Goal: Contribute content: Contribute content

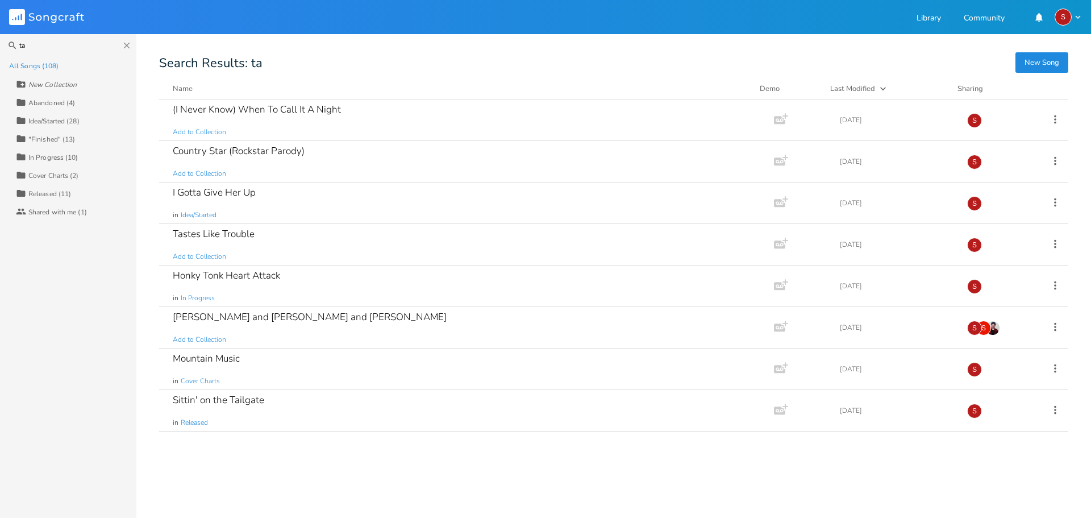
type input "t"
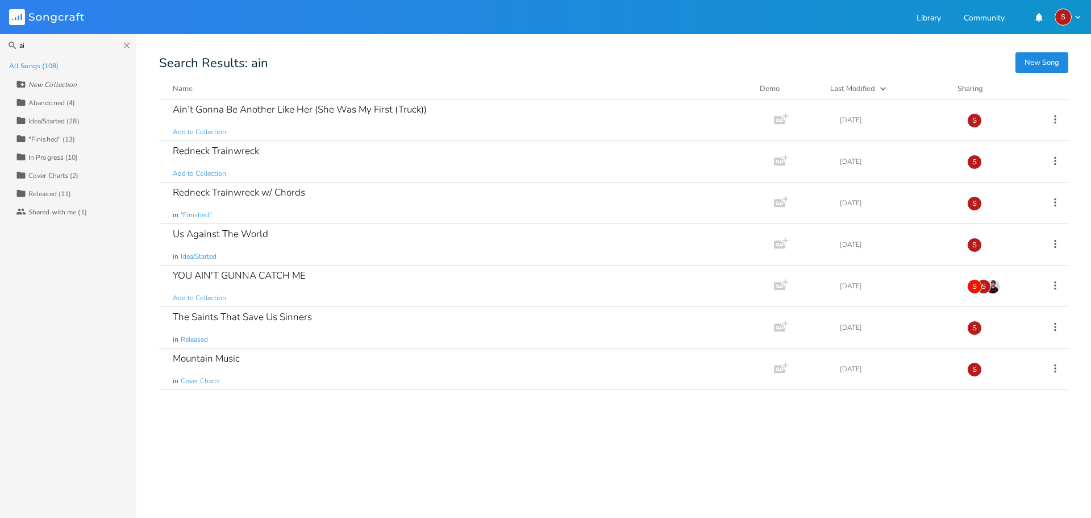
type input "a"
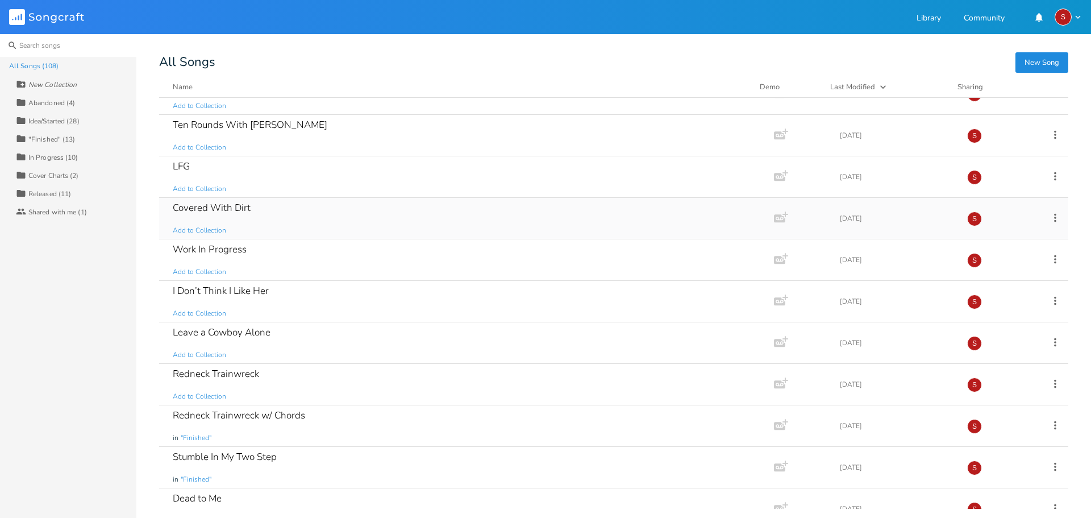
scroll to position [455, 0]
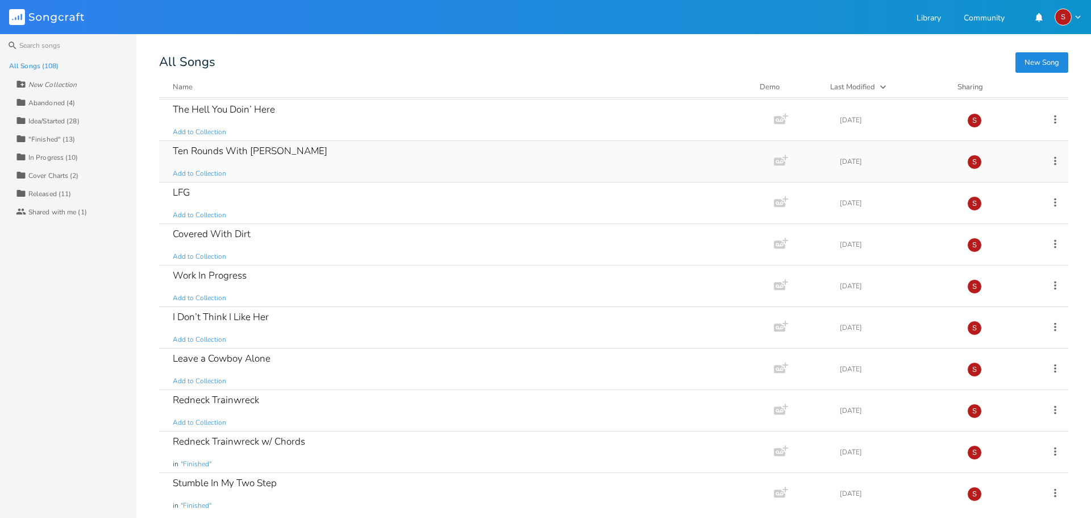
click at [319, 163] on div "Ten Rounds With [PERSON_NAME] Add to Collection" at bounding box center [464, 161] width 583 height 41
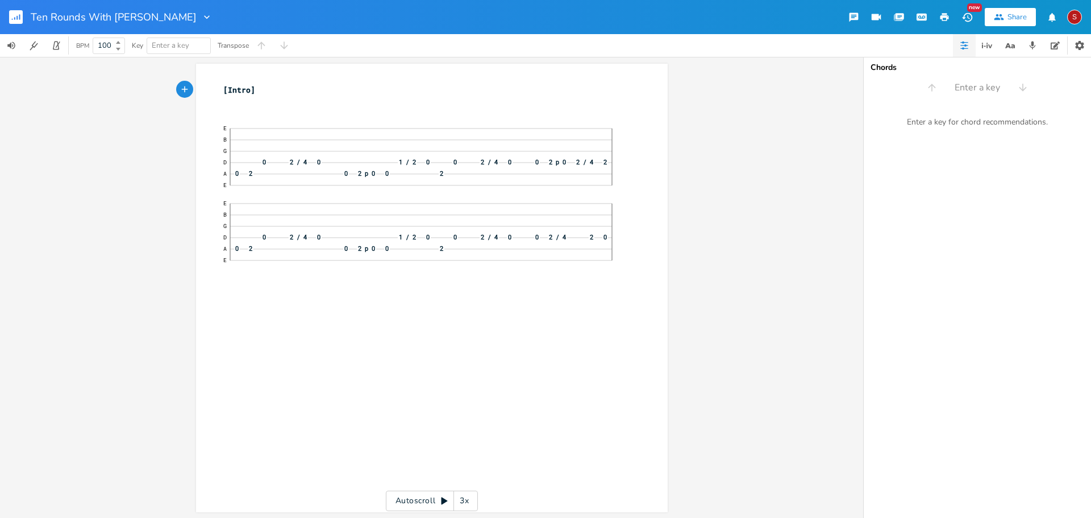
click at [16, 20] on rect "button" at bounding box center [16, 17] width 14 height 14
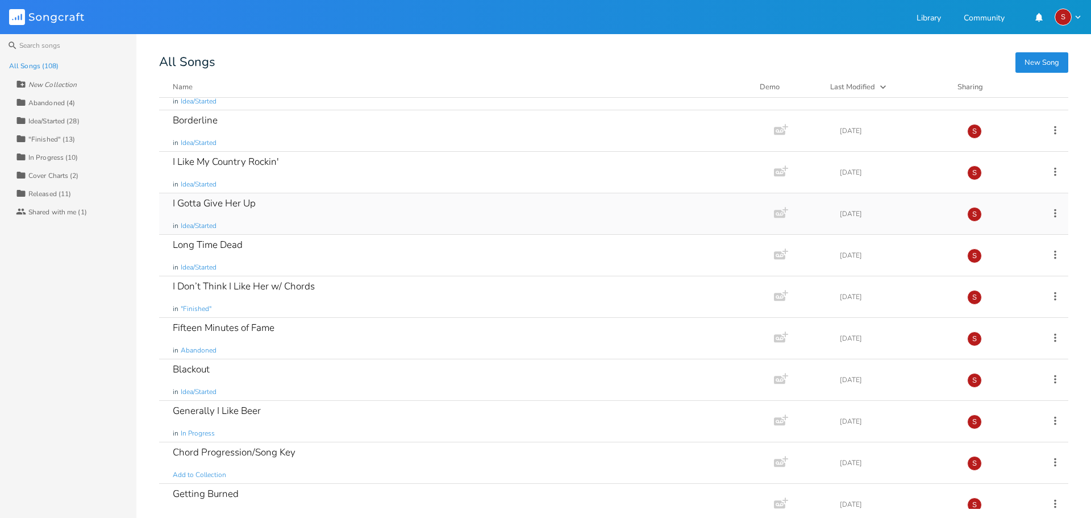
scroll to position [1592, 0]
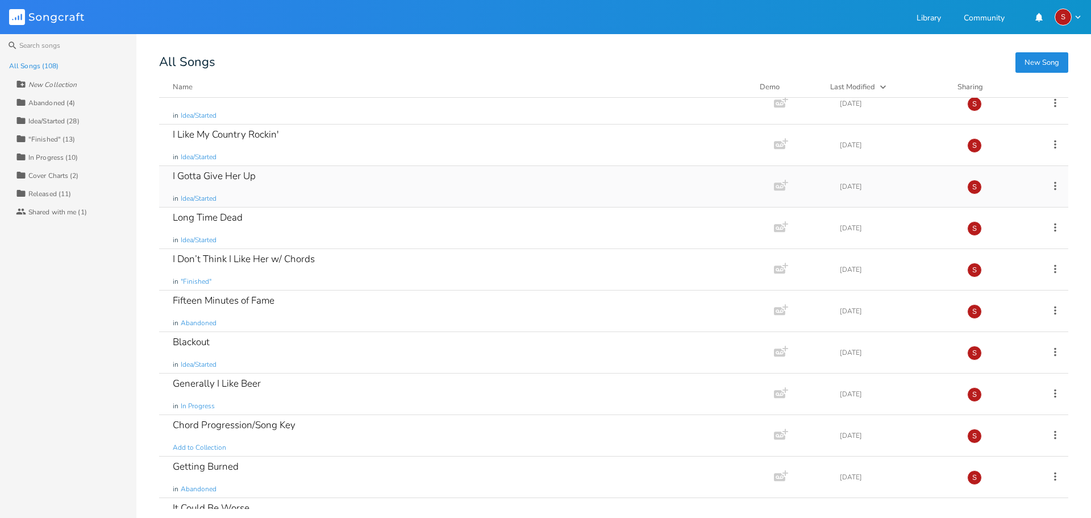
click at [299, 181] on div "I Gotta Give Her Up in Idea/Started" at bounding box center [464, 186] width 583 height 41
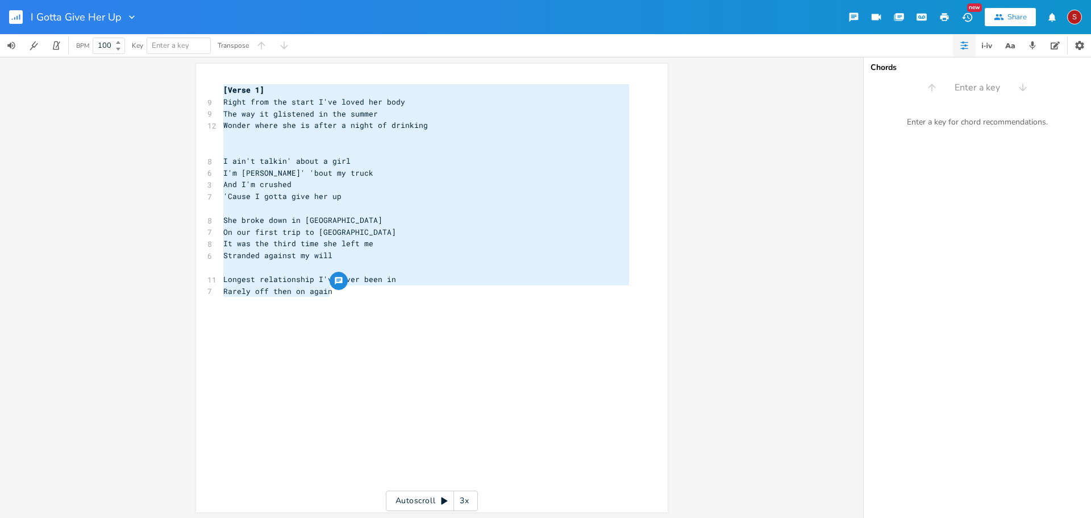
drag, startPoint x: 340, startPoint y: 293, endPoint x: 75, endPoint y: 73, distance: 344.7
click at [75, 73] on div "[Verse 1] Right from the start I've loved her body The way it glistened in the …" at bounding box center [431, 287] width 863 height 461
type textarea "​[Verse 1] Right from the start I've loved her body The way it glistened in the…"
drag, startPoint x: 345, startPoint y: 124, endPoint x: 278, endPoint y: 169, distance: 80.4
click at [279, 168] on span "I'm [PERSON_NAME]' 'bout my truck" at bounding box center [298, 173] width 150 height 10
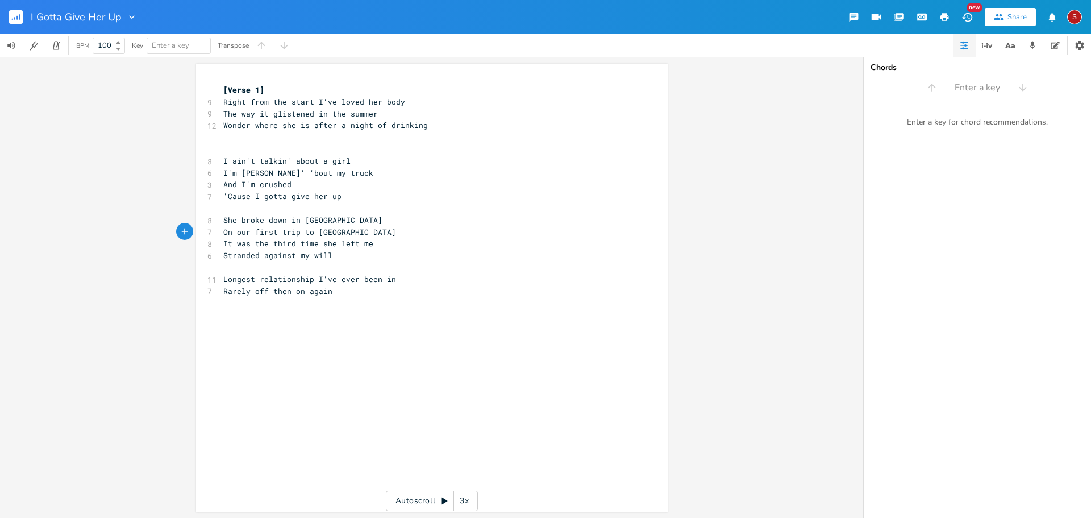
click at [347, 230] on span "On our first trip to [GEOGRAPHIC_DATA]" at bounding box center [309, 232] width 173 height 10
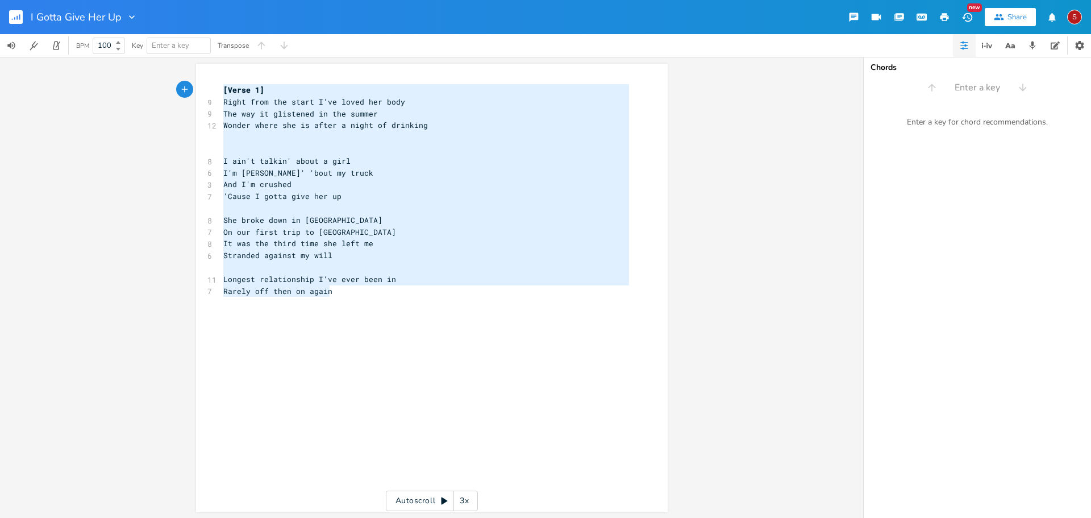
drag, startPoint x: 354, startPoint y: 289, endPoint x: 90, endPoint y: 68, distance: 344.2
click at [90, 68] on div "[Verse 1] Right from the start I've loved her body The way it glistened in the …" at bounding box center [431, 287] width 863 height 461
type textarea "​[Verse 1] Right from the start I've loved her body The way it glistened in the…"
drag, startPoint x: 350, startPoint y: 174, endPoint x: 274, endPoint y: 158, distance: 77.8
click at [273, 136] on pre "​" at bounding box center [426, 137] width 410 height 12
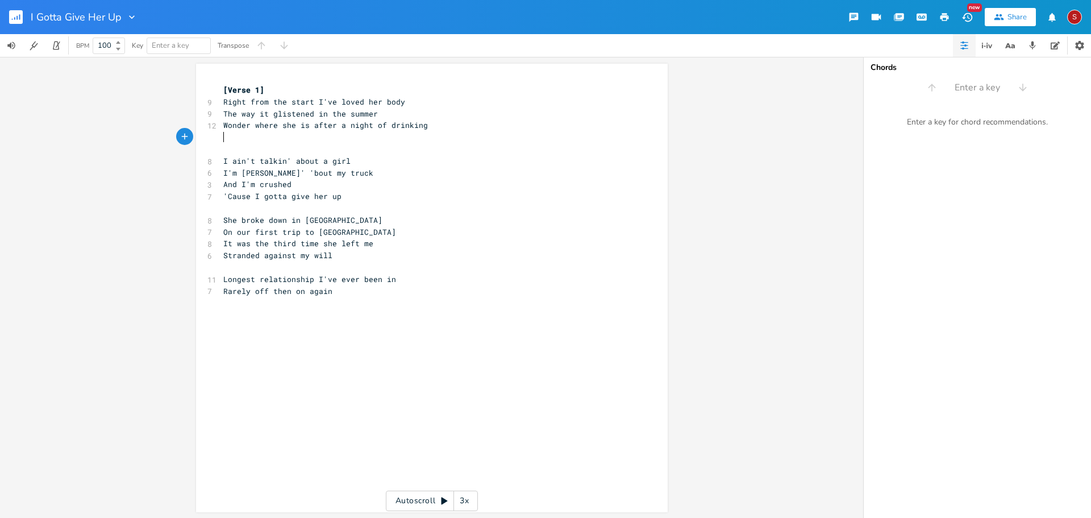
click at [328, 313] on div "x [Verse 1] 9 Right from the start I've loved her body 9 The way it glistened i…" at bounding box center [440, 299] width 439 height 434
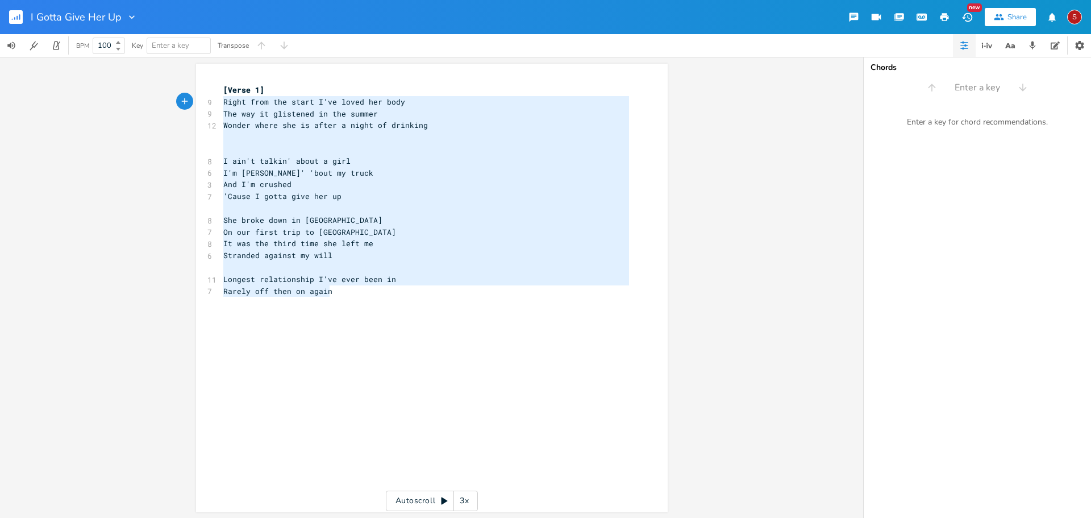
drag, startPoint x: 340, startPoint y: 289, endPoint x: 134, endPoint y: 97, distance: 282.3
click at [134, 97] on div "Right from the start I've loved her body The way it glistened in the summer Won…" at bounding box center [431, 287] width 863 height 461
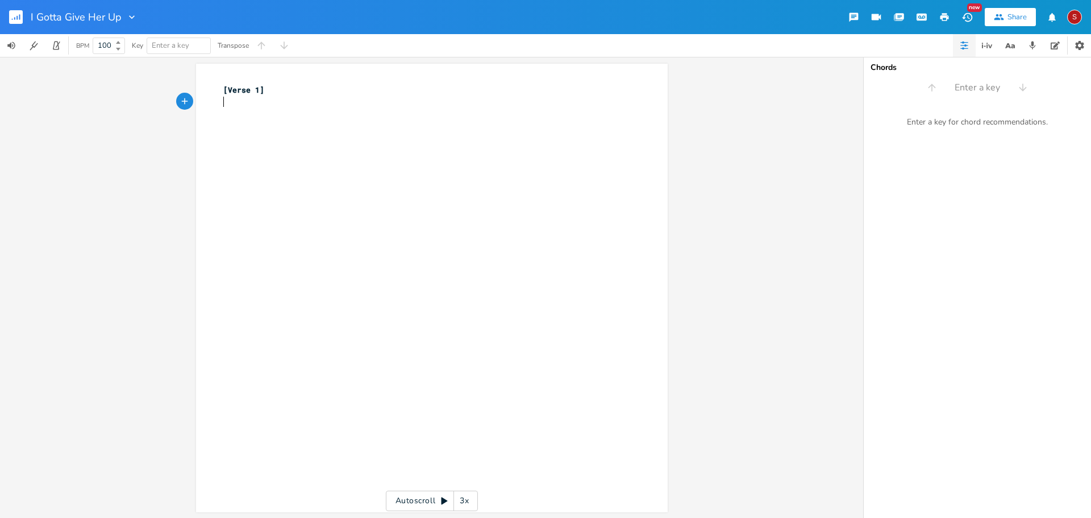
click at [295, 160] on div "x [Verse 1] ​" at bounding box center [440, 299] width 439 height 434
type textarea "​"
click at [15, 14] on rect "button" at bounding box center [16, 17] width 14 height 14
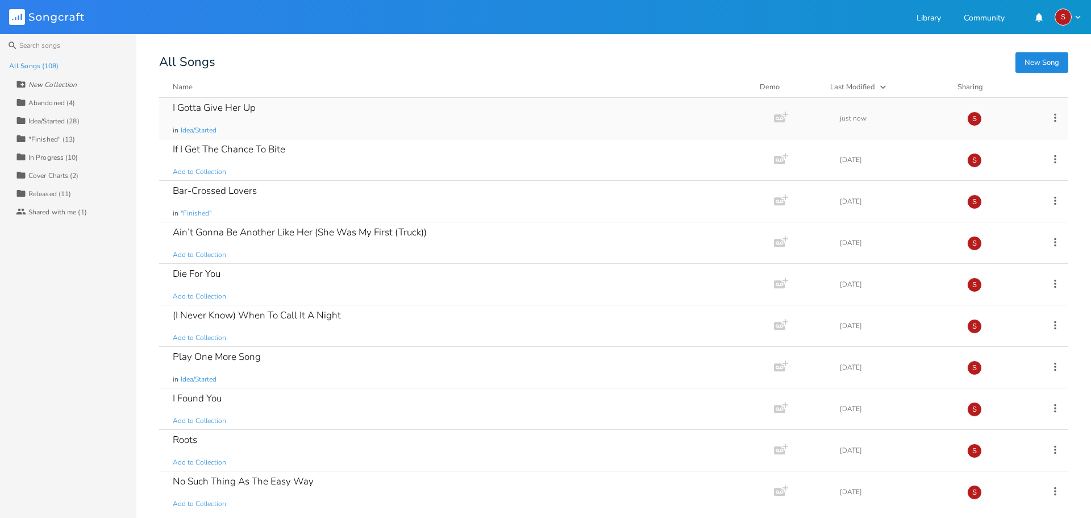
click at [316, 111] on div "I Gotta Give Her Up in Idea/Started" at bounding box center [464, 118] width 583 height 41
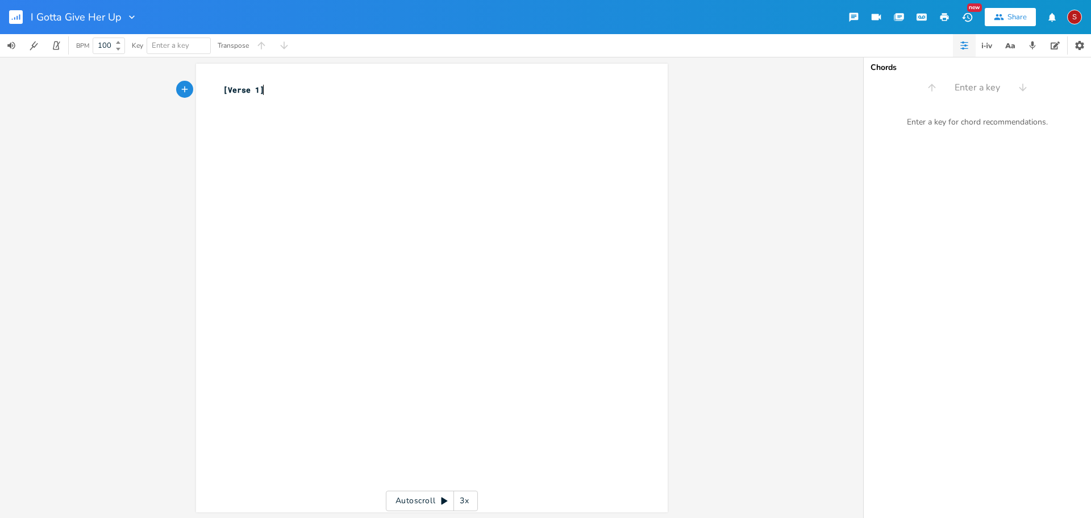
click at [22, 18] on rect "button" at bounding box center [16, 17] width 14 height 14
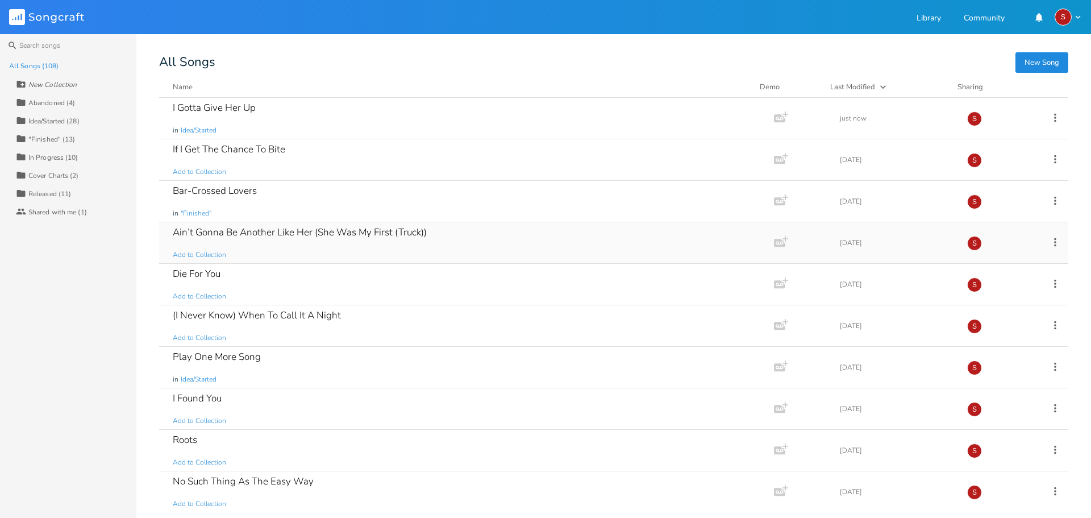
click at [354, 232] on div "Ain’t Gonna Be Another Like Her (She Was My First (Truck))" at bounding box center [300, 232] width 254 height 10
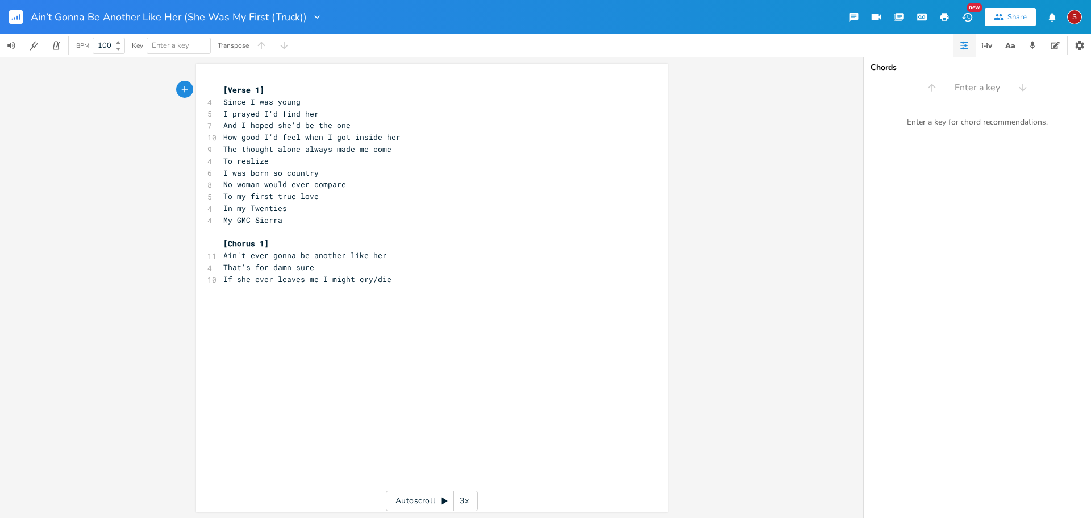
click at [400, 277] on pre "If she ever leaves me I might cry/die" at bounding box center [426, 279] width 410 height 12
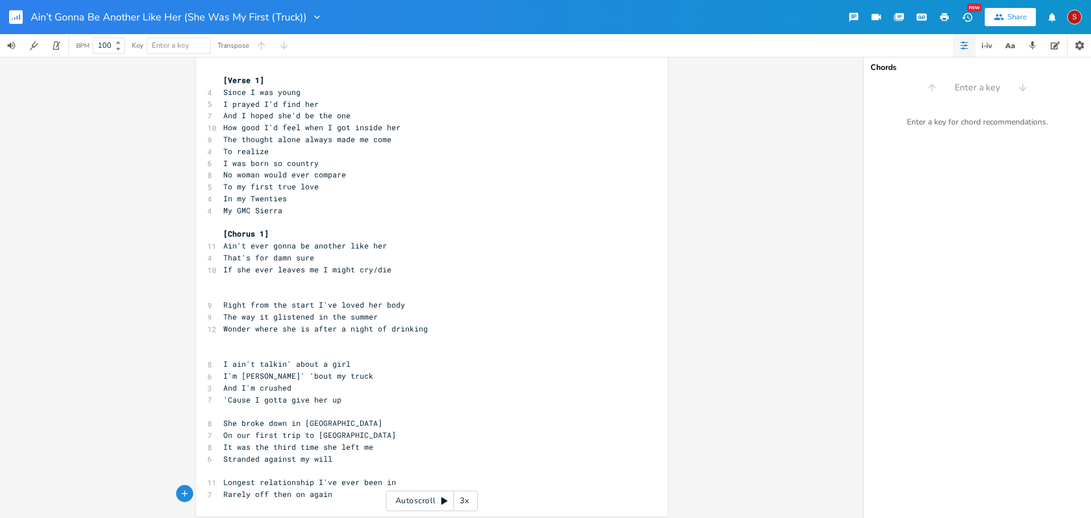
scroll to position [15, 0]
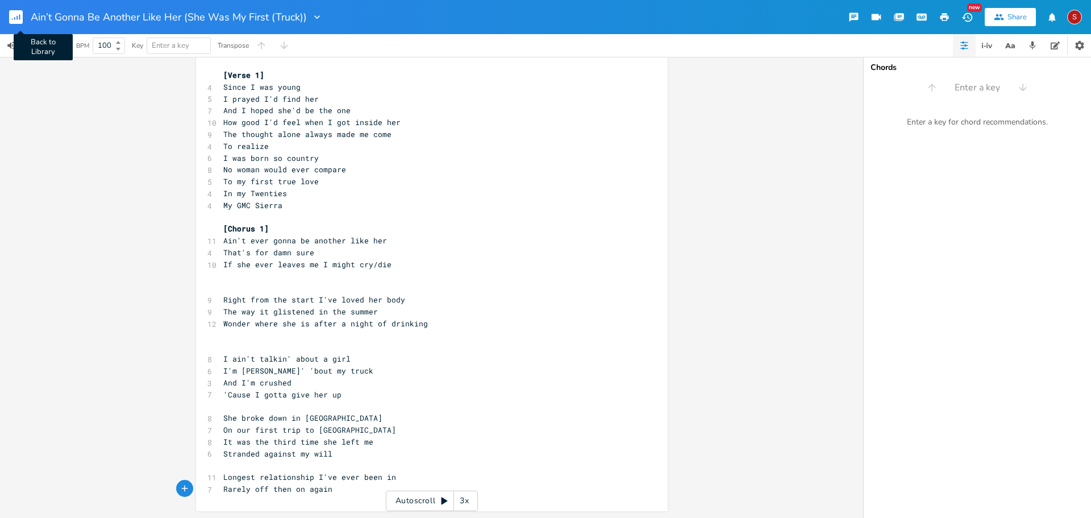
click at [16, 13] on rect "button" at bounding box center [16, 17] width 14 height 14
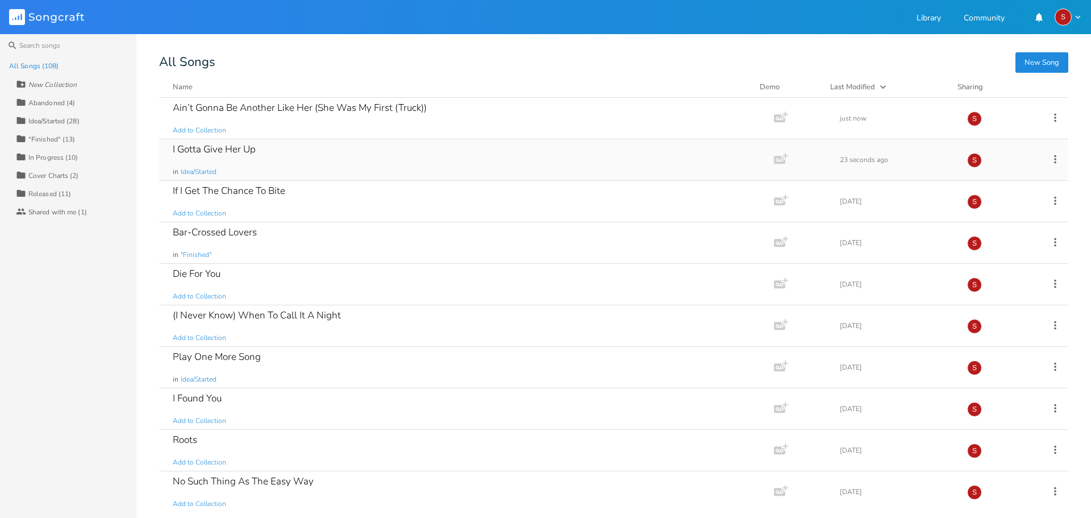
click at [1053, 155] on icon at bounding box center [1055, 159] width 13 height 13
click at [990, 269] on span "[PERSON_NAME]" at bounding box center [977, 273] width 31 height 8
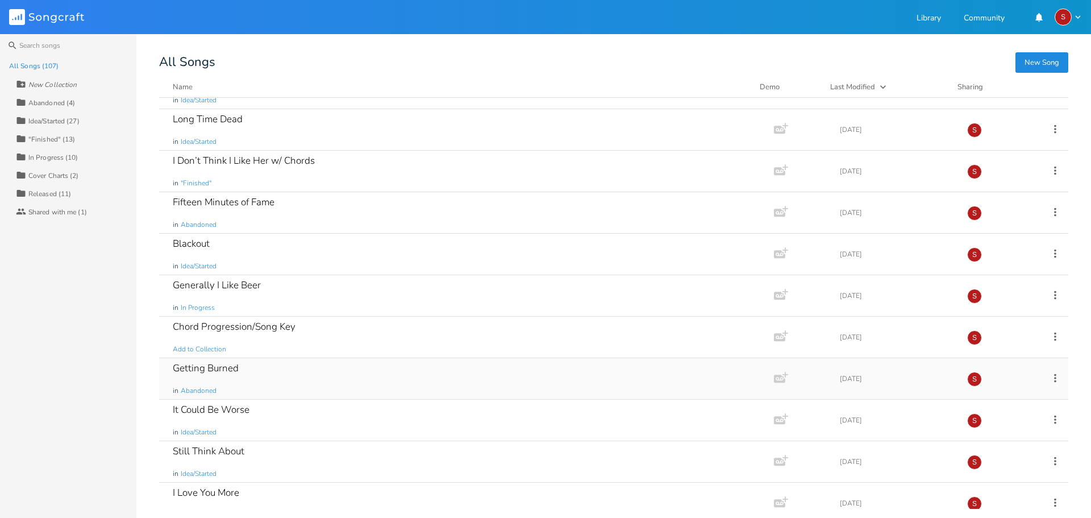
scroll to position [1705, 0]
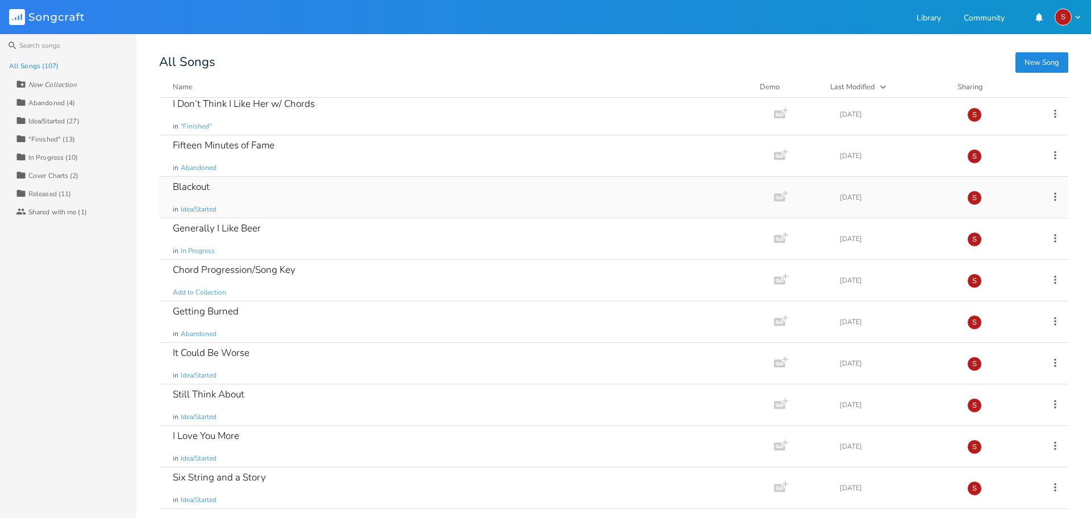
click at [402, 186] on div "Blackout in Idea/Started" at bounding box center [464, 197] width 583 height 41
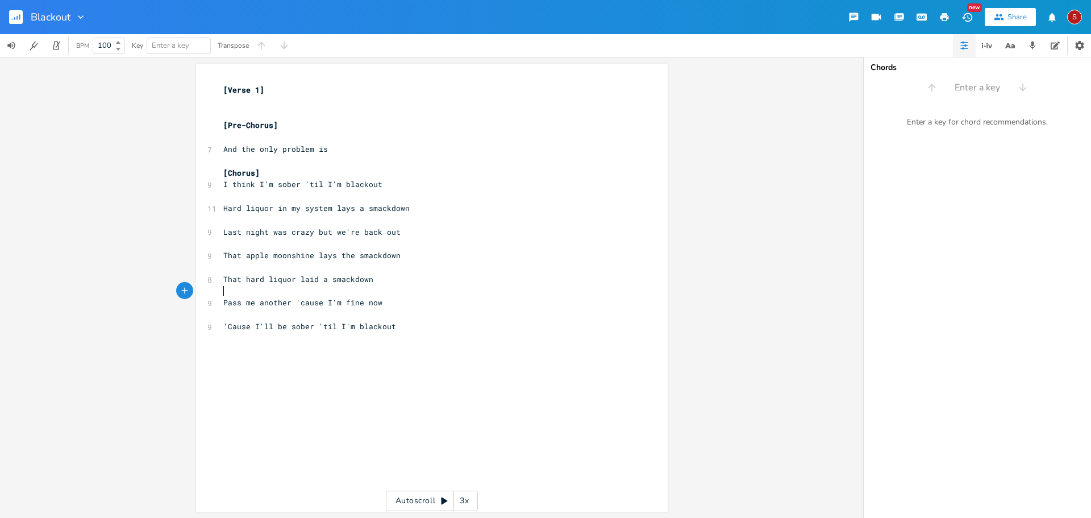
click at [483, 288] on pre "​" at bounding box center [426, 291] width 410 height 12
click at [14, 15] on rect "button" at bounding box center [16, 17] width 14 height 14
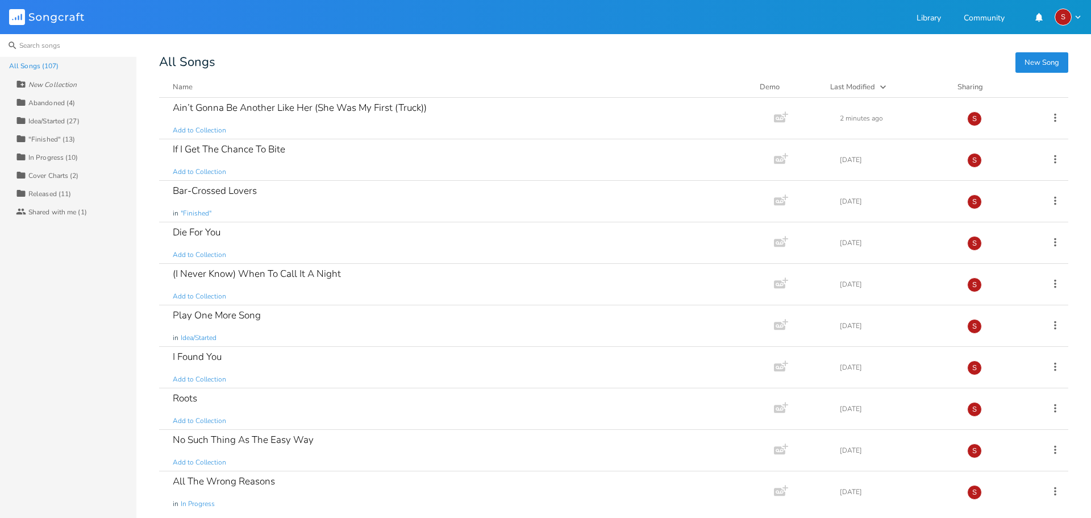
click at [36, 54] on input at bounding box center [68, 45] width 136 height 23
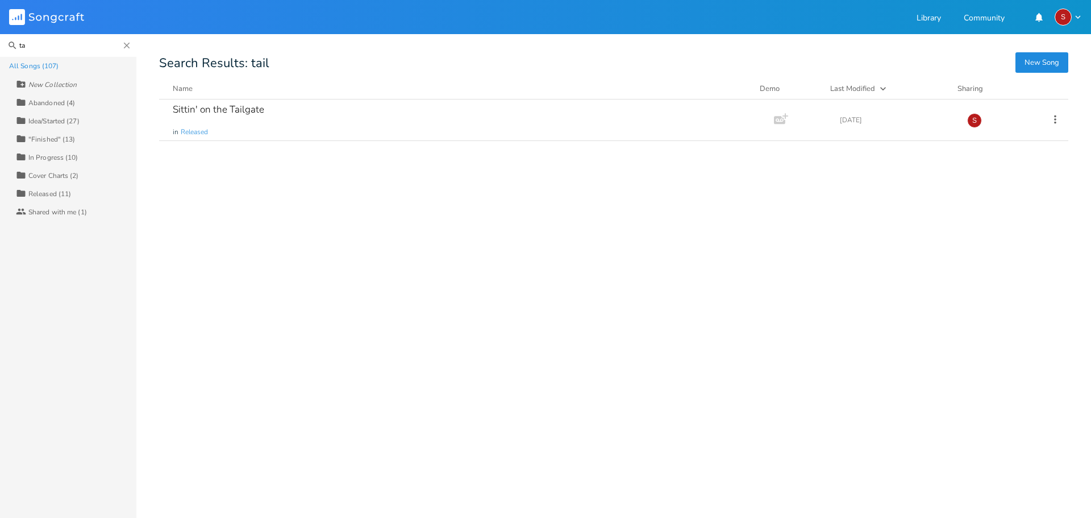
type input "t"
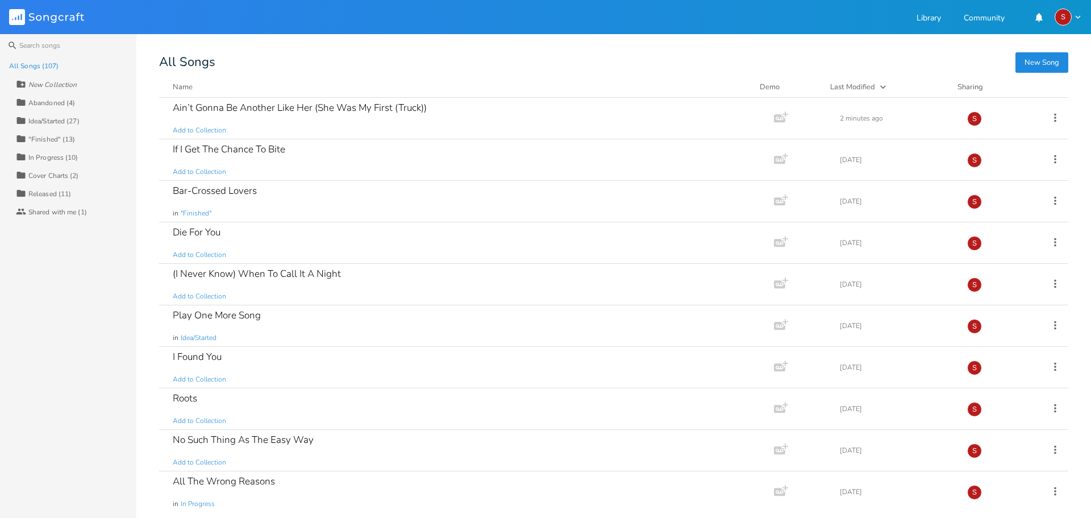
click at [1038, 54] on button "New Song" at bounding box center [1042, 62] width 53 height 20
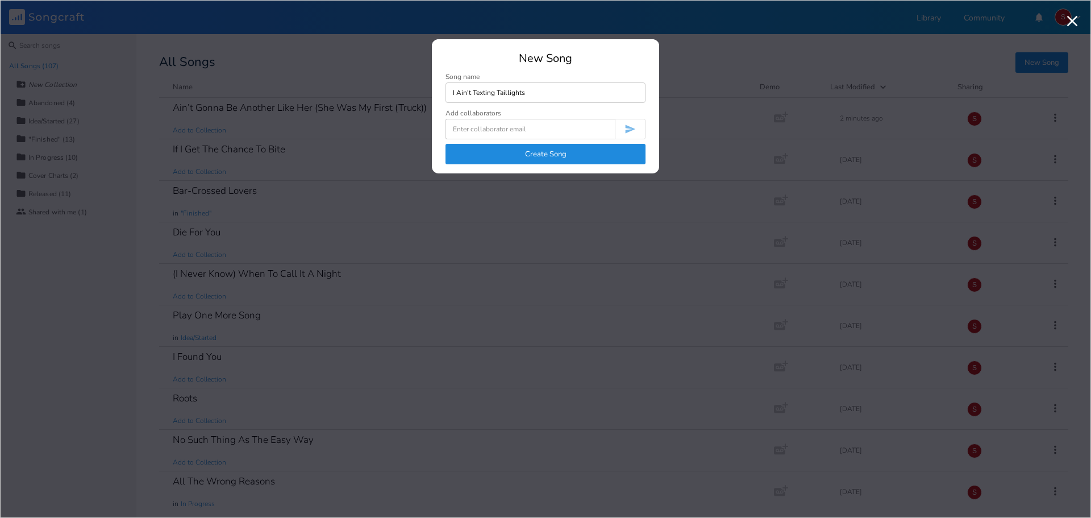
type input "I Ain't Texting Taillights"
click at [566, 156] on button "Create Song" at bounding box center [546, 154] width 200 height 20
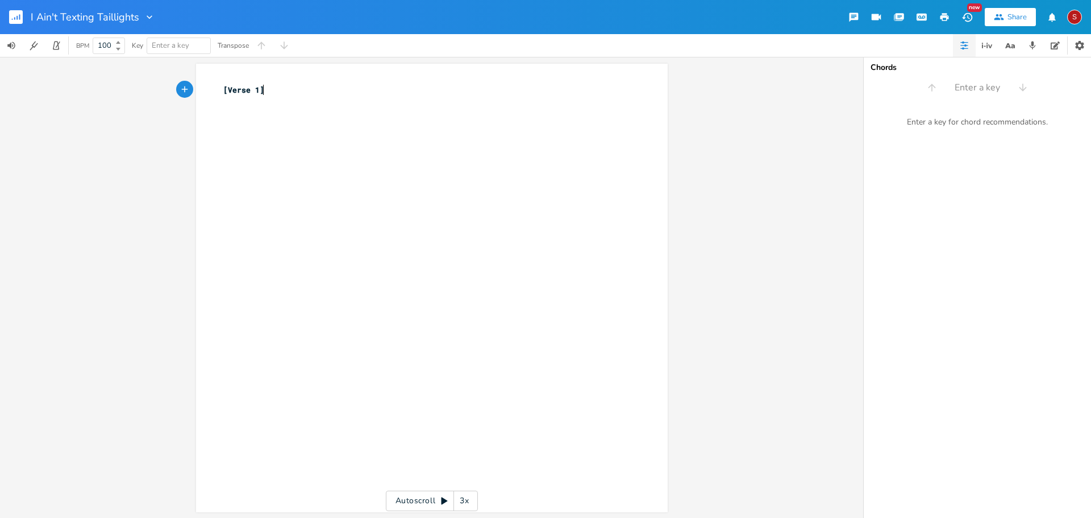
click at [344, 159] on div "xxxxxxxxxx [Verse 1] ​" at bounding box center [440, 299] width 439 height 434
type textarea "[Chorus]"
type textarea "a"
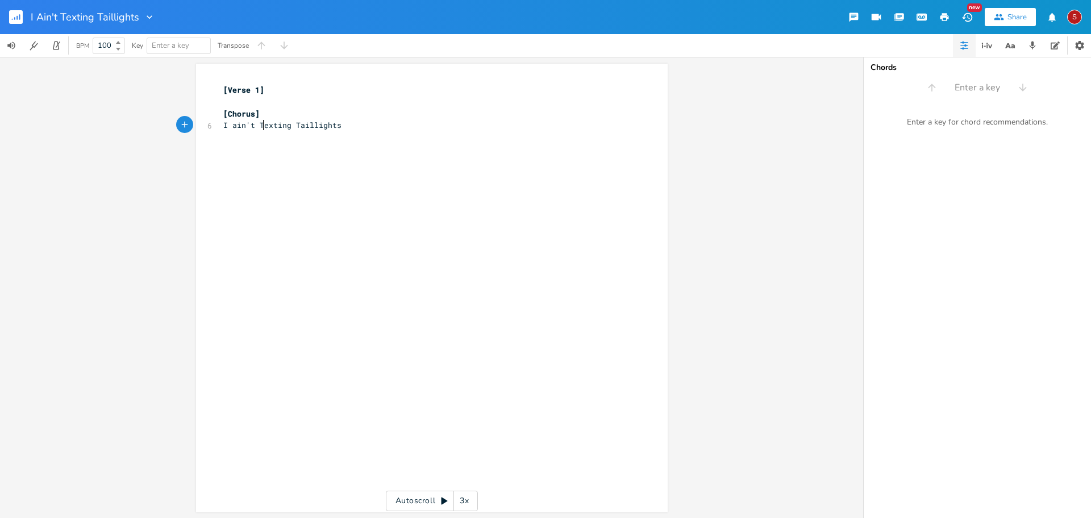
click at [260, 124] on span "I ain't Texting Taillights" at bounding box center [282, 125] width 118 height 10
type textarea "t"
click at [296, 122] on span "I ain't texting Taillights" at bounding box center [282, 125] width 118 height 10
type textarea "t"
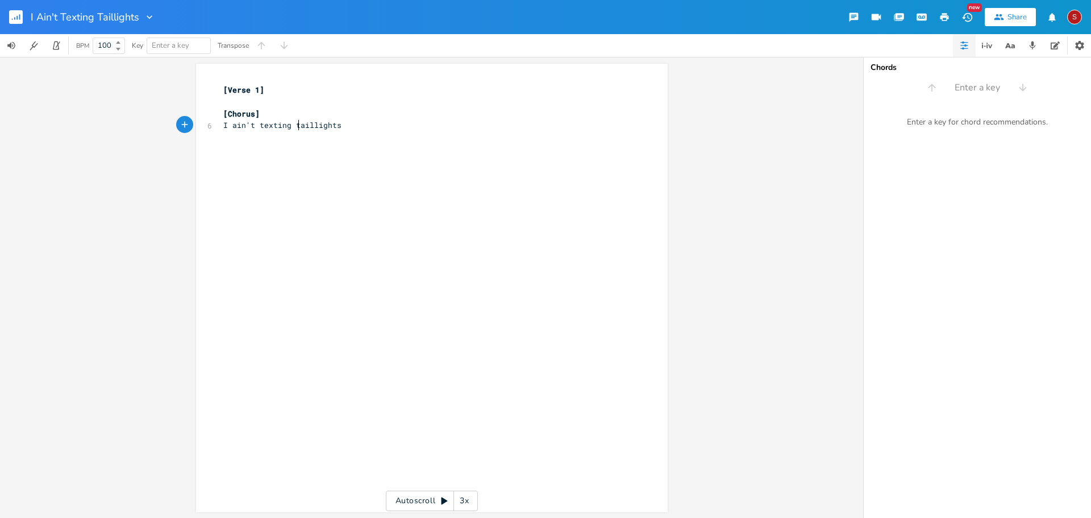
click at [322, 130] on pre "I ain't texting taillights" at bounding box center [426, 125] width 410 height 12
click at [338, 127] on pre "I ain't texting taillights" at bounding box center [426, 125] width 410 height 12
click at [333, 161] on div "xxxxxxxxxx [Verse 1] ​ [Chorus] 6 I ain't texting taillights" at bounding box center [440, 299] width 439 height 434
type textarea "Won't get no calls at midnight"
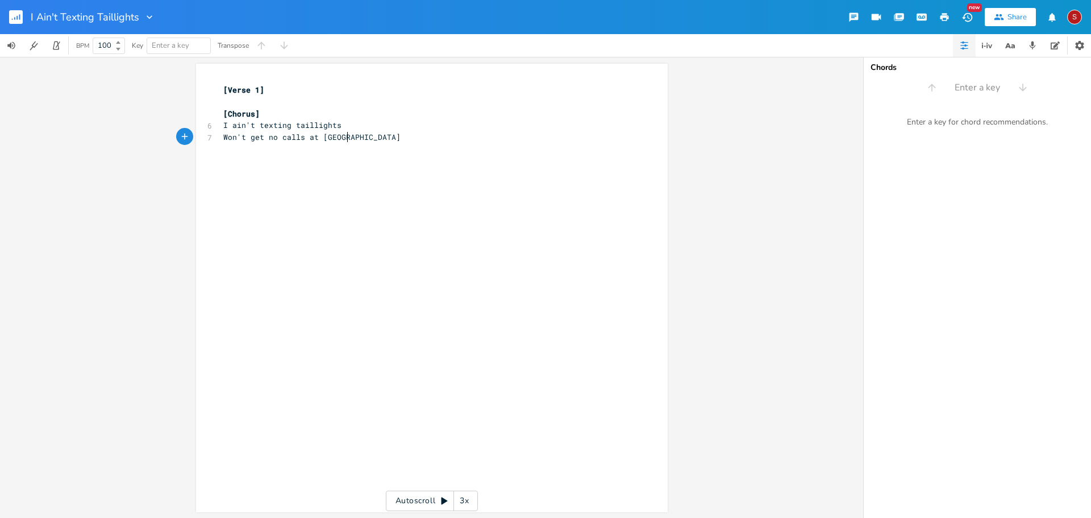
scroll to position [0, 102]
click at [223, 151] on span "But I won’t beg" at bounding box center [257, 149] width 68 height 10
click at [267, 176] on pre "​" at bounding box center [426, 173] width 410 height 12
click at [277, 180] on pre "​" at bounding box center [426, 184] width 410 height 12
click at [412, 193] on div "xxxxxxxxxx [Verse 1] ​ [Chorus] 6 I ain't texting taillights 7 Won't get no cal…" at bounding box center [440, 299] width 439 height 434
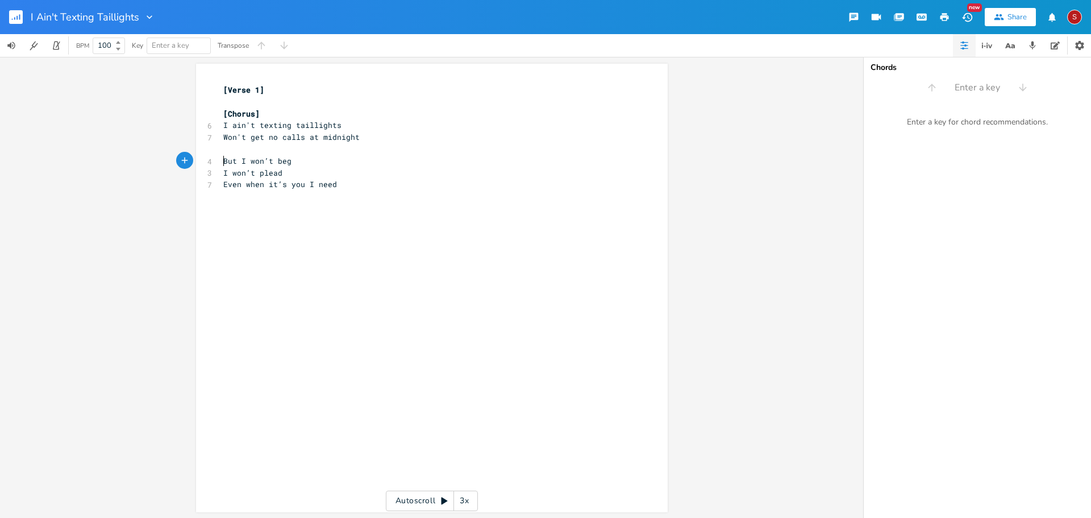
click at [223, 162] on span "But I won’t beg" at bounding box center [257, 161] width 68 height 10
click at [530, 186] on pre "I won’t plead" at bounding box center [426, 184] width 410 height 12
click at [233, 159] on pre "​" at bounding box center [426, 161] width 410 height 12
click at [484, 214] on pre "But I won’t beg" at bounding box center [426, 220] width 410 height 12
click at [411, 160] on pre "​" at bounding box center [426, 161] width 410 height 12
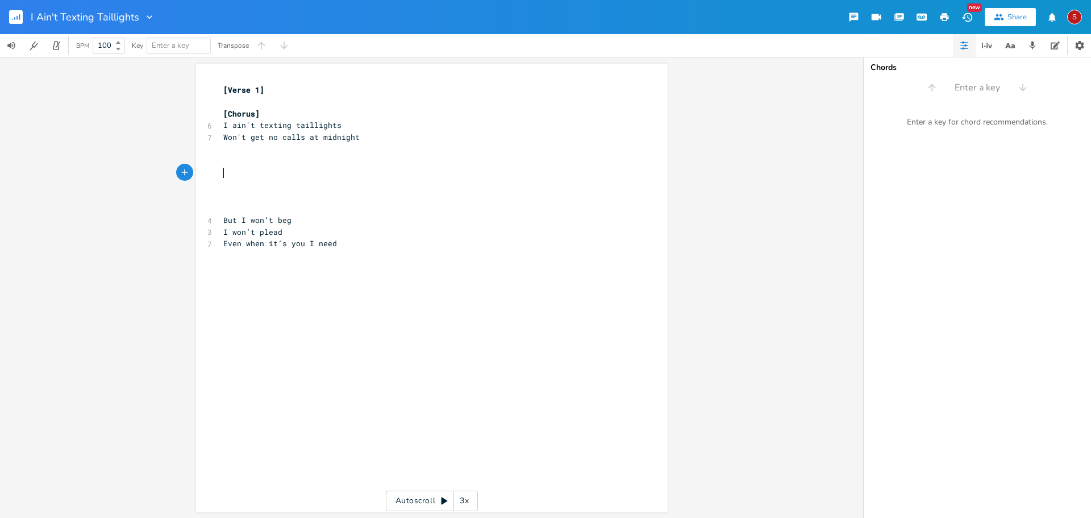
click at [275, 169] on pre "​" at bounding box center [426, 173] width 410 height 12
click at [221, 160] on pre "​" at bounding box center [426, 161] width 410 height 12
click at [223, 152] on pre "​" at bounding box center [426, 149] width 410 height 12
click at [225, 101] on pre "​" at bounding box center [426, 102] width 410 height 12
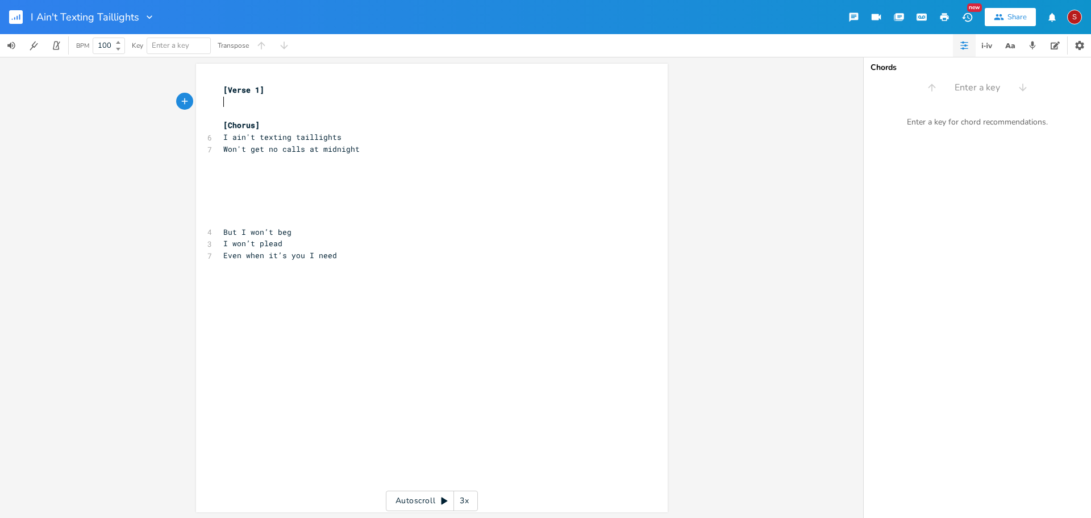
click at [247, 98] on pre "​" at bounding box center [426, 102] width 410 height 12
click at [238, 104] on pre "​" at bounding box center [426, 102] width 410 height 12
type textarea "You decided you would leave"
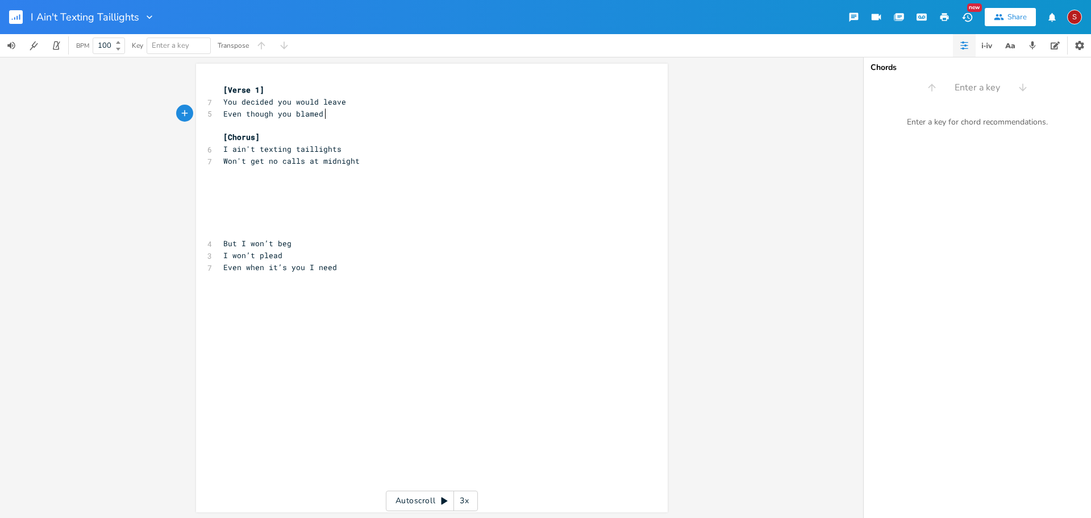
type textarea "Even though you blamed me"
click at [221, 115] on pre "Even though you blamed me" at bounding box center [426, 114] width 410 height 12
type textarea "And r"
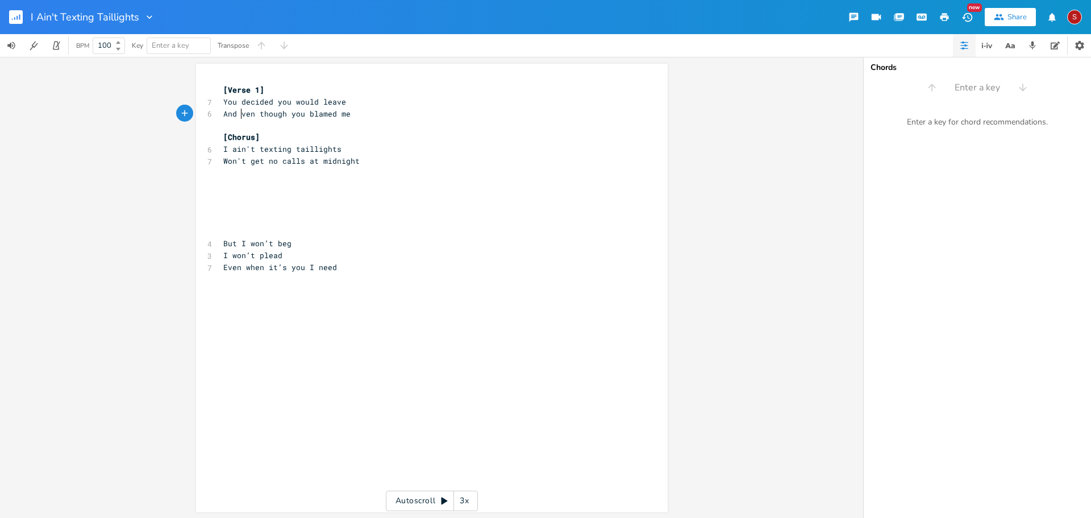
type textarea "e"
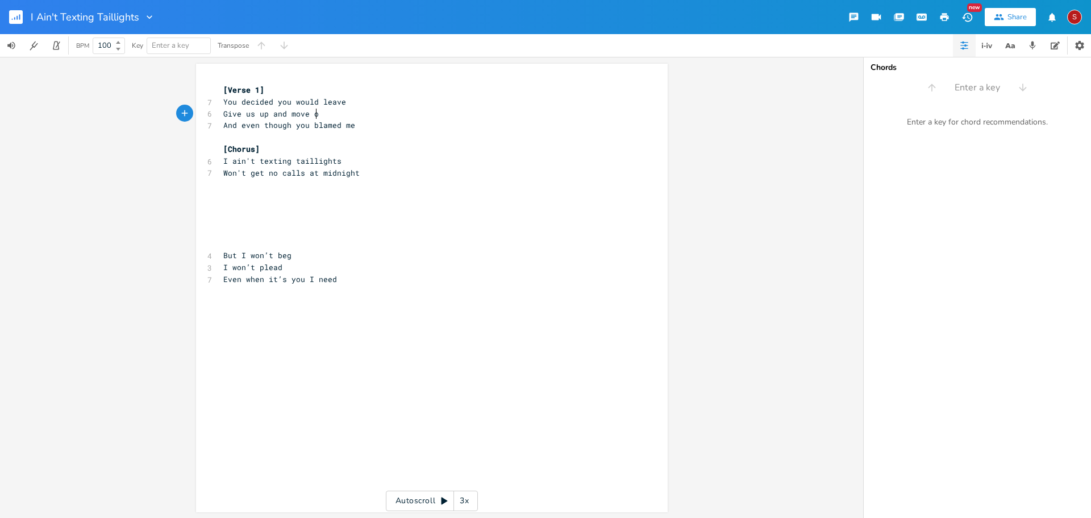
scroll to position [0, 83]
type textarea "Give us up and move out"
click at [365, 124] on pre "And even though you blamed me" at bounding box center [426, 125] width 410 height 12
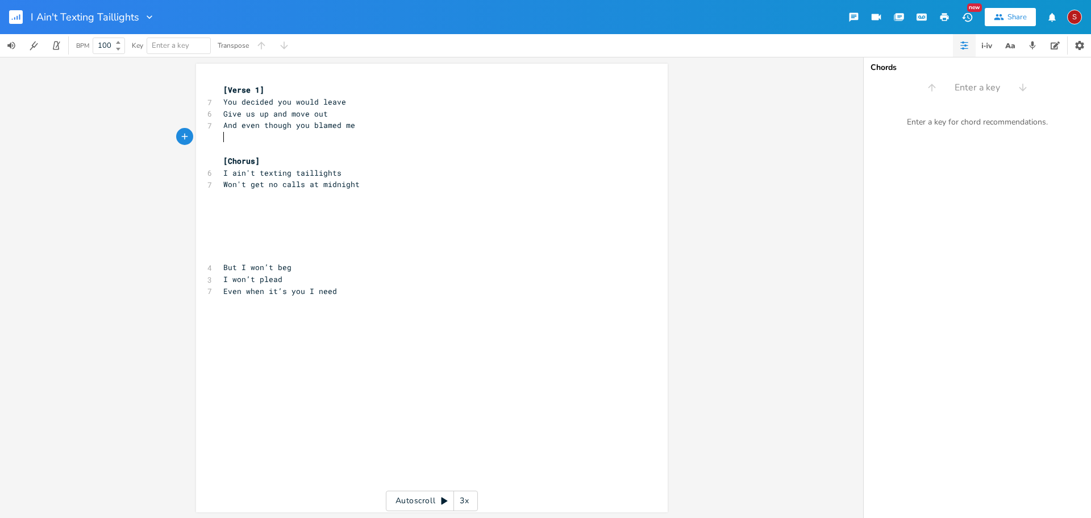
click at [248, 136] on pre "​" at bounding box center [426, 137] width 410 height 12
click at [271, 99] on span "You decided you would leave" at bounding box center [284, 102] width 123 height 10
click at [405, 132] on pre "​" at bounding box center [426, 137] width 410 height 12
click at [328, 116] on pre "Give us up and move out" at bounding box center [426, 114] width 410 height 12
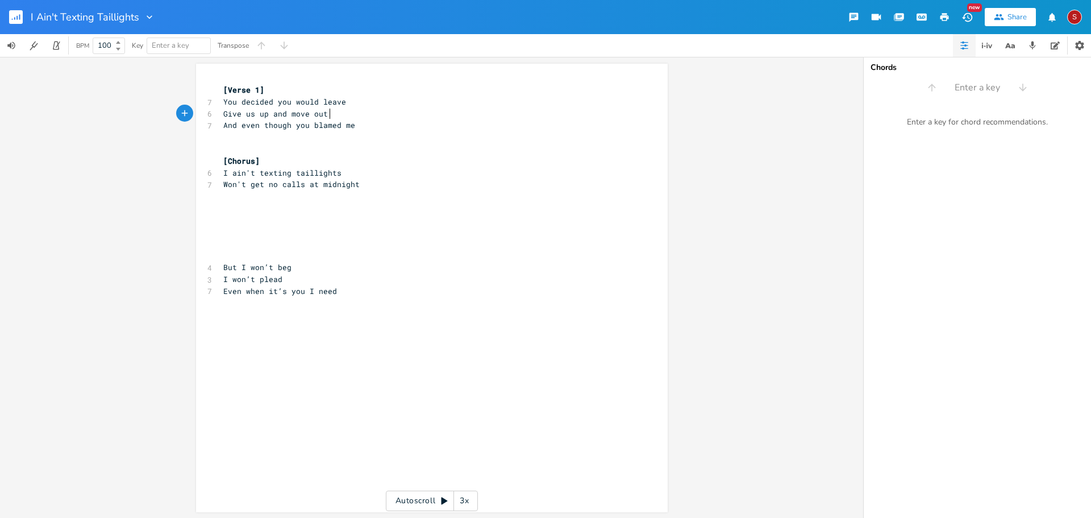
scroll to position [0, 2]
click at [269, 130] on pre "And even though you blamed me" at bounding box center [426, 125] width 410 height 12
click at [273, 134] on pre "​" at bounding box center [426, 137] width 410 height 12
click at [15, 17] on rect "button" at bounding box center [16, 17] width 14 height 14
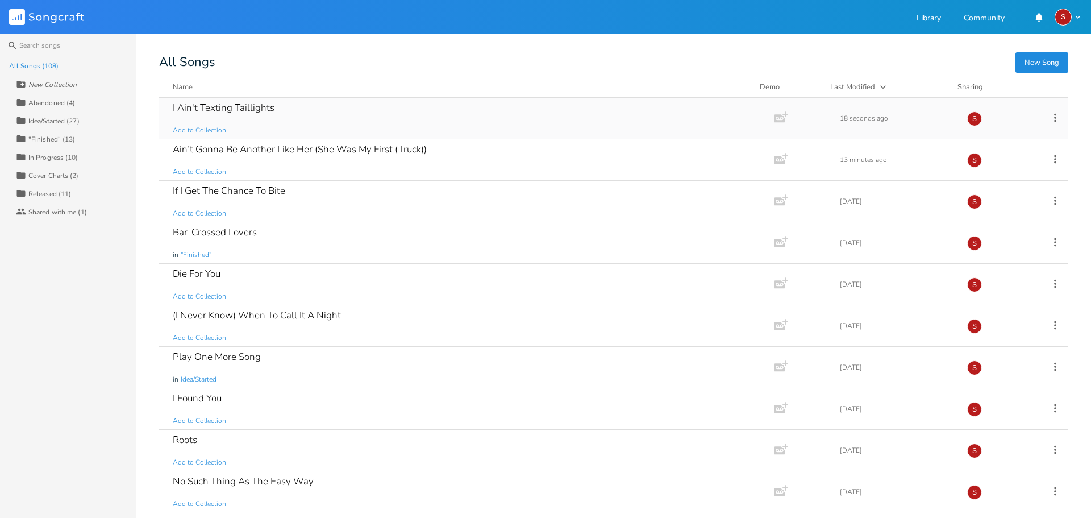
click at [282, 114] on div "I Ain't Texting Taillights Add to Collection" at bounding box center [464, 118] width 583 height 41
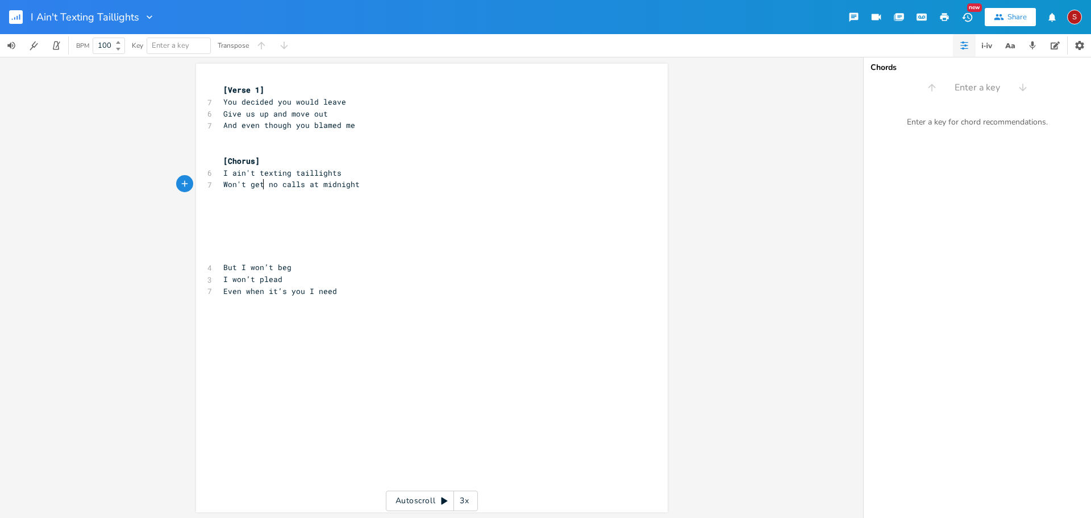
click at [261, 184] on span "Won't get no calls at midnight" at bounding box center [291, 184] width 136 height 10
type textarea "tin'"
type textarea "any c"
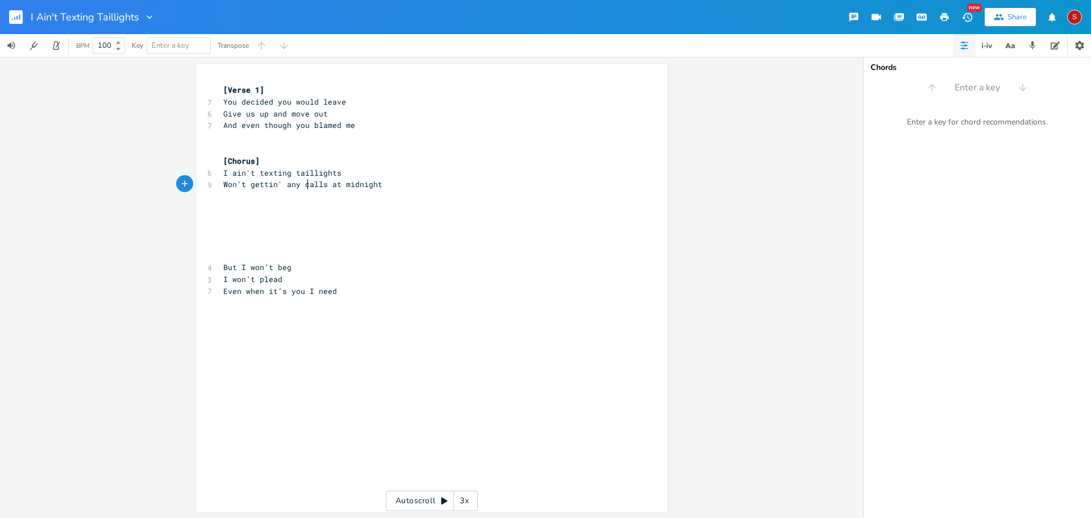
click at [242, 183] on span "Won't gettin' any calls at midnight" at bounding box center [302, 184] width 159 height 10
type textarea "be"
click at [329, 157] on pre "[Chorus]" at bounding box center [426, 161] width 410 height 12
click at [462, 185] on pre "Won't be gettin' any calls at midnight" at bounding box center [426, 184] width 410 height 12
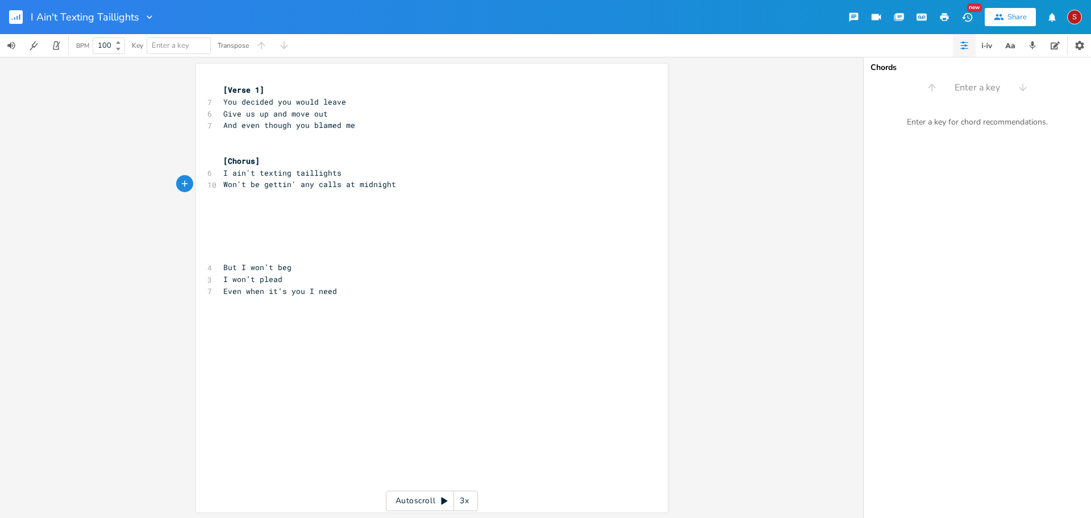
click at [406, 203] on pre "​" at bounding box center [426, 208] width 410 height 12
click at [295, 185] on span "Won't be gettin' any calls at midnight" at bounding box center [309, 184] width 173 height 10
type textarea "A"
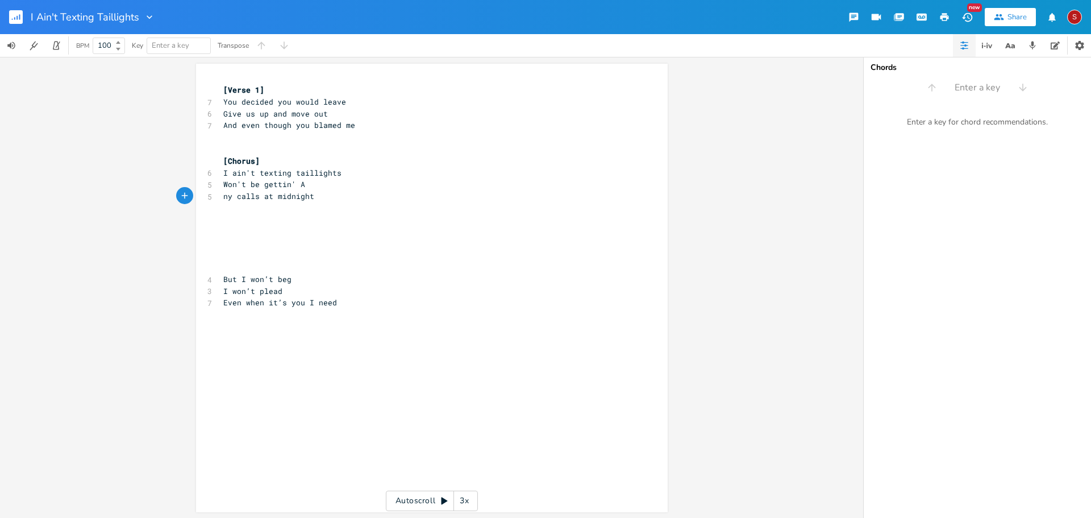
type textarea "a"
type textarea "A"
type textarea "Baby just sit tight"
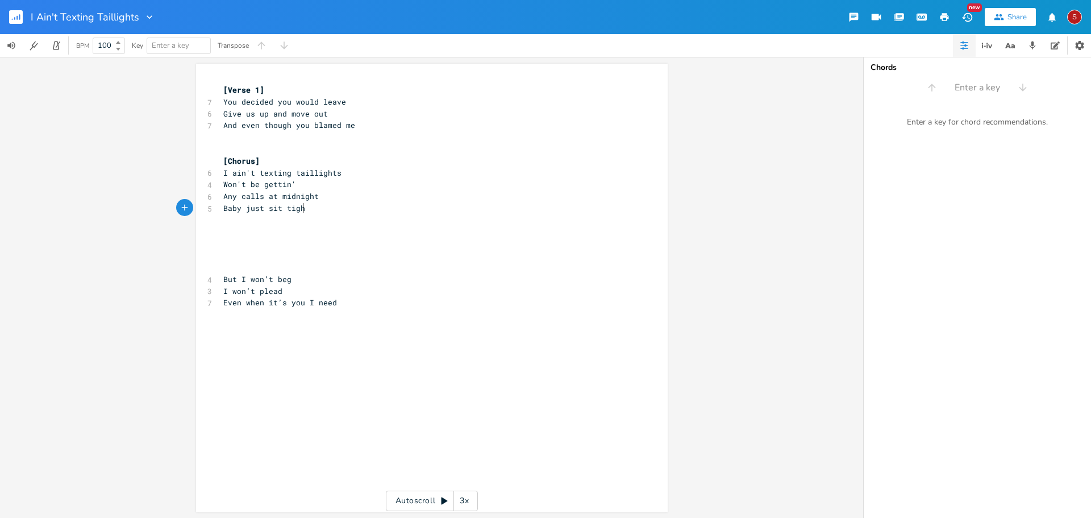
scroll to position [0, 59]
click at [257, 184] on span "Won't be gettin'" at bounding box center [259, 184] width 73 height 10
type textarea "a"
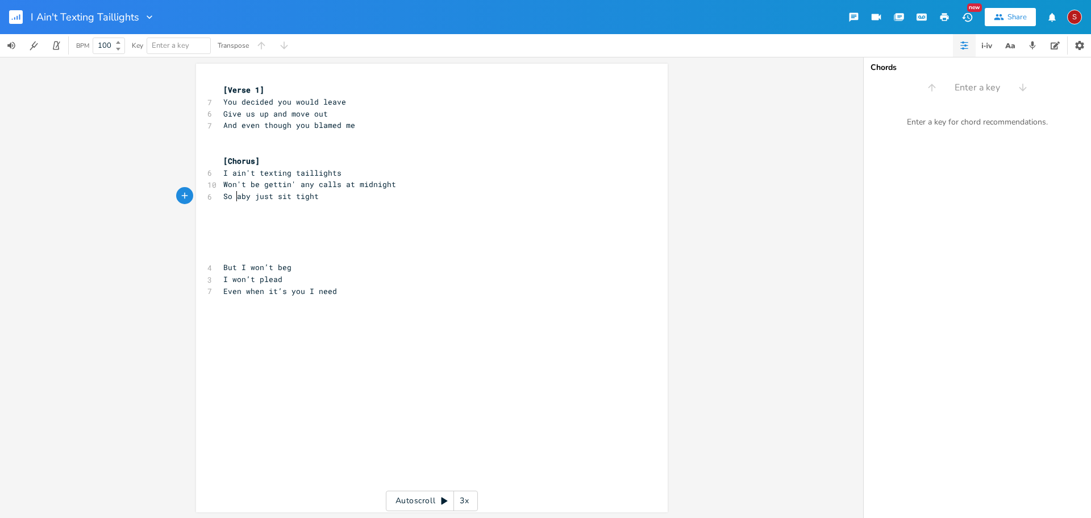
type textarea "So b"
type textarea "It'll never be alright"
type textarea "If you're gone youre"
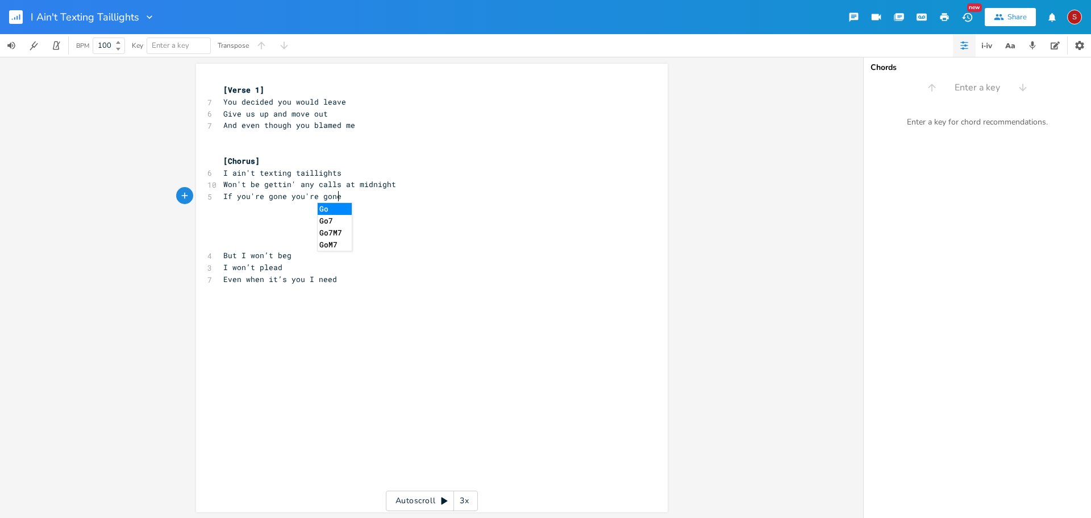
scroll to position [0, 29]
type textarea "'re gone And"
type textarea "and I'll move on"
click at [289, 195] on span "If you're gone you're gone and I'll move on" at bounding box center [321, 196] width 196 height 10
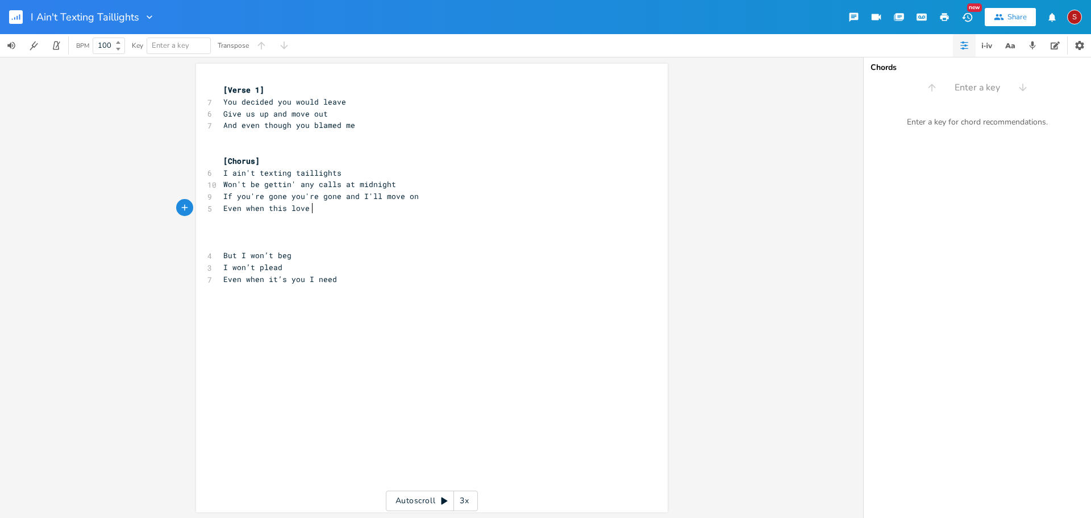
scroll to position [0, 69]
type textarea "Even when this love still feels so strong"
type textarea "I've done everything I"
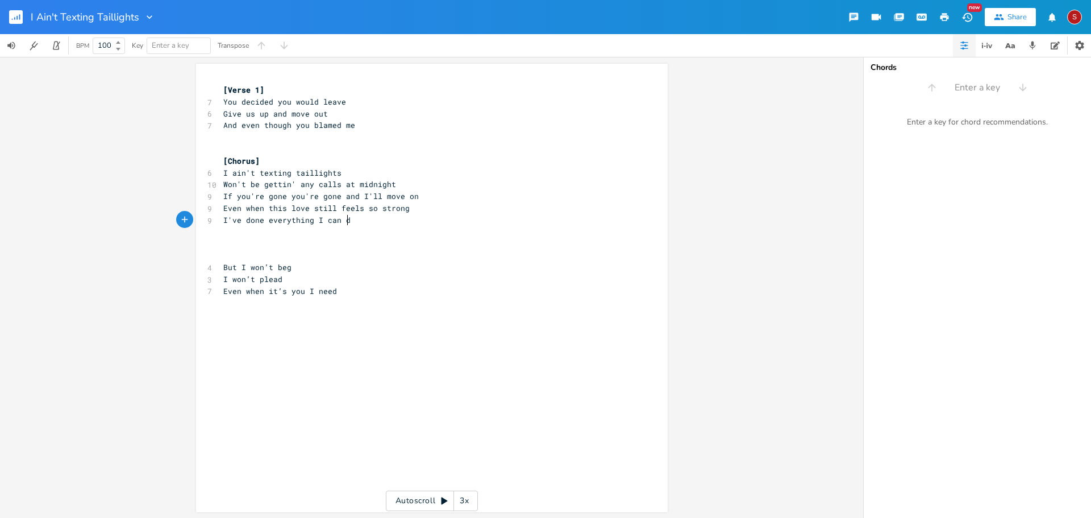
type textarea "g I can do"
click at [315, 239] on pre "​" at bounding box center [426, 244] width 410 height 12
type textarea "Said everythig"
type textarea "ng I have to say to you"
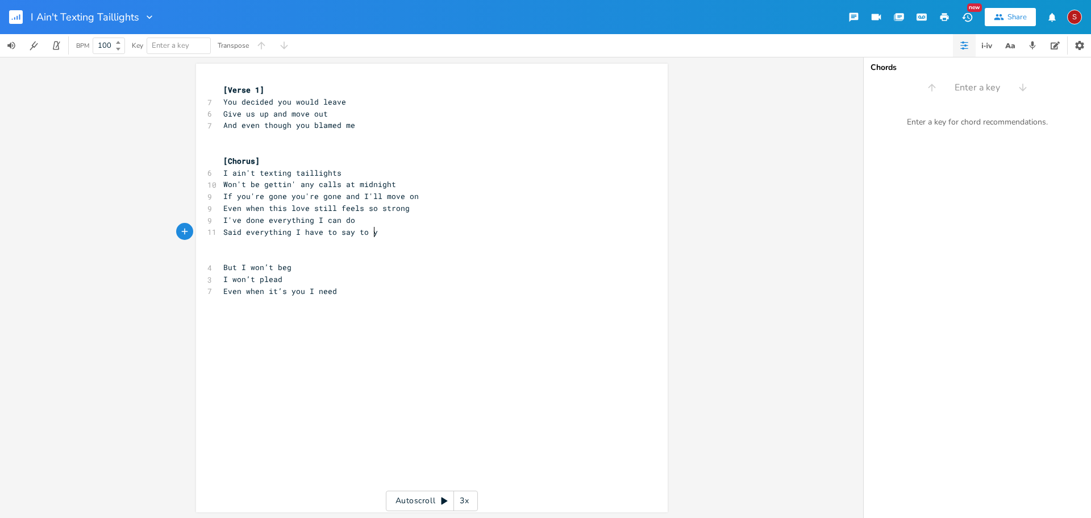
scroll to position [0, 76]
type textarea "d"
type textarea "coule"
type textarea "d"
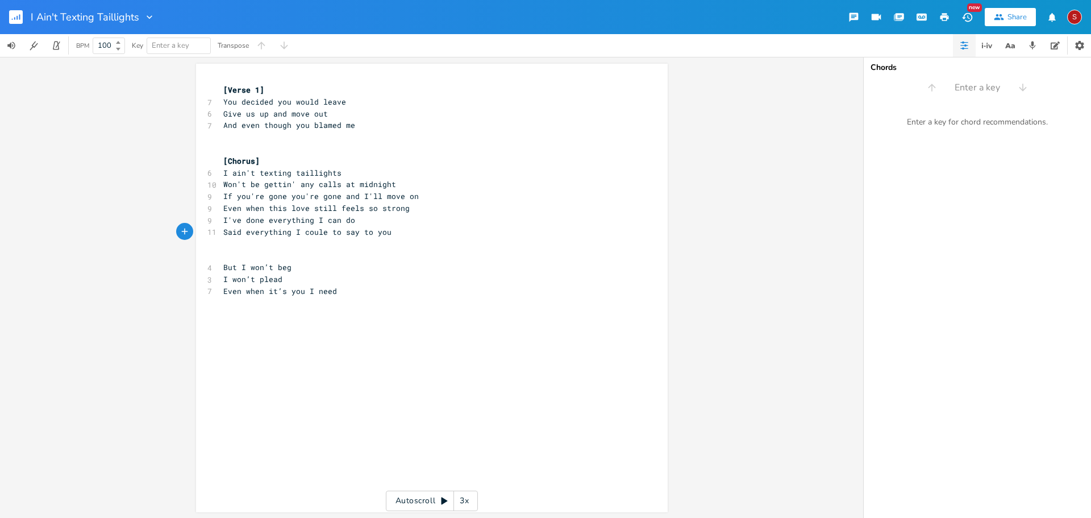
scroll to position [0, 4]
click at [394, 235] on pre "Said everything I could to say to you" at bounding box center [426, 232] width 410 height 12
click at [289, 232] on span "Said everything I could to say to you" at bounding box center [307, 232] width 168 height 10
type textarea "tha"
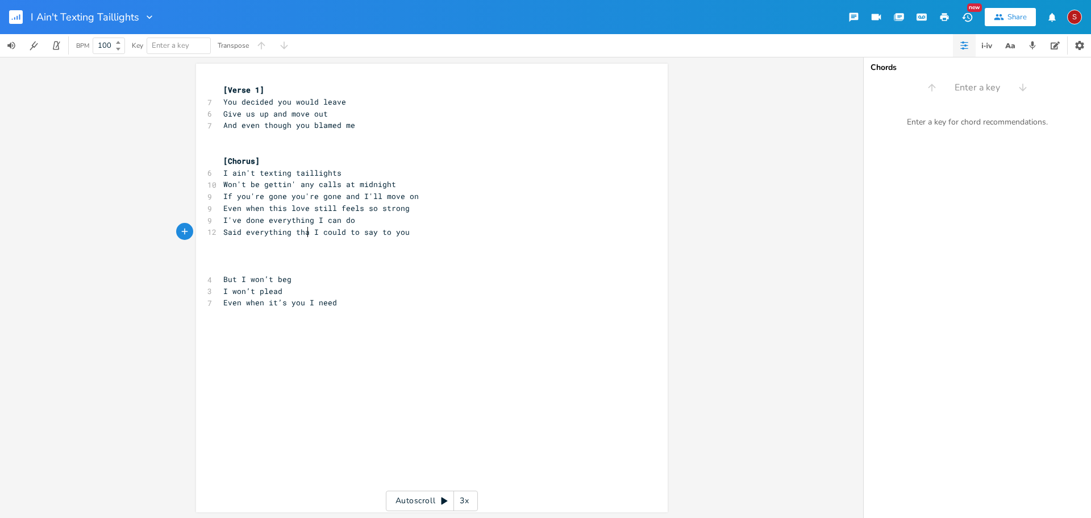
type textarea "t"
click at [421, 236] on pre "Said everything that I could to say to you" at bounding box center [426, 232] width 410 height 12
click at [412, 252] on pre "​" at bounding box center [426, 256] width 410 height 12
click at [425, 236] on pre "Said everything that I could to say to you" at bounding box center [426, 232] width 410 height 12
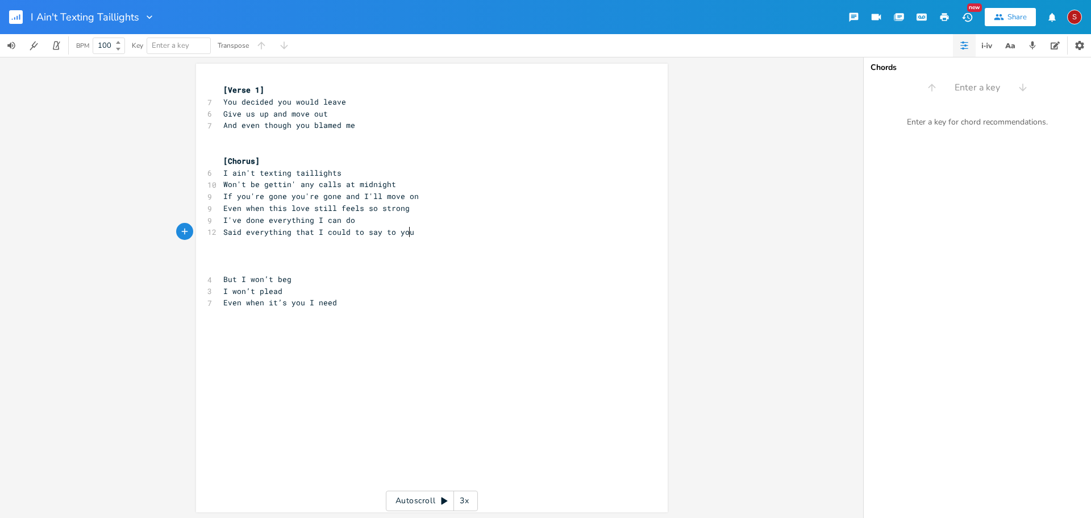
click at [414, 242] on pre "​" at bounding box center [426, 244] width 410 height 12
click at [231, 193] on span "If you're gone you're gone and I'll move on" at bounding box center [321, 196] width 196 height 10
type textarea "-"
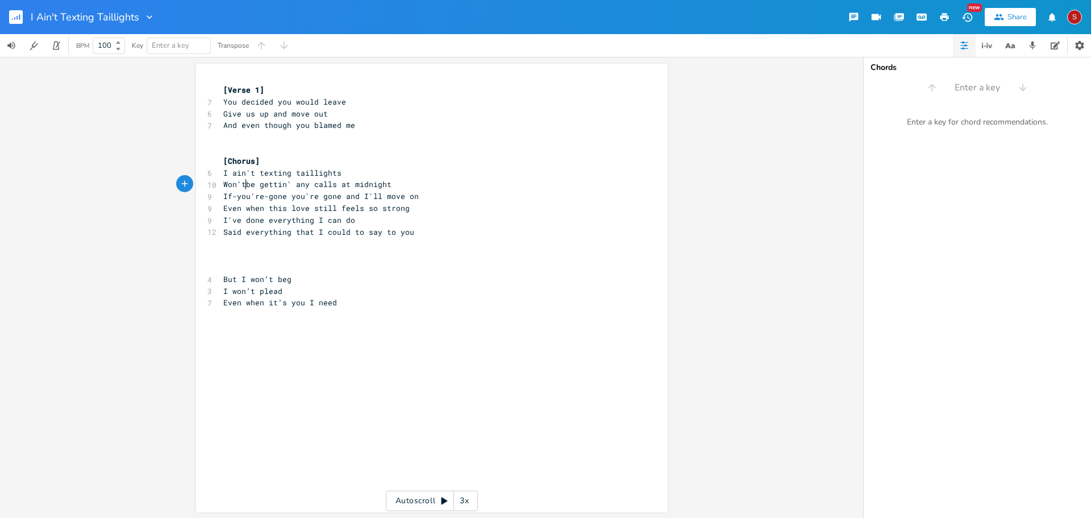
type textarea "-"
click at [315, 219] on span "I've done everything I can do" at bounding box center [289, 220] width 132 height 10
type textarea "I'll sit alone here wih"
type textarea "th my pric"
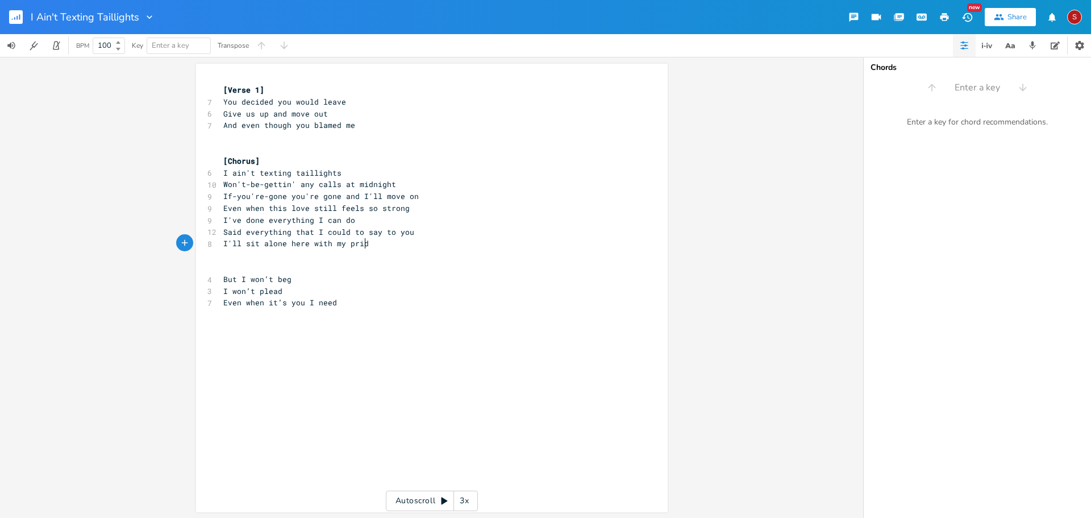
type textarea "de"
type textarea "all"
click at [285, 197] on span "If-you're-gone you're gone and I'll move on" at bounding box center [321, 196] width 196 height 10
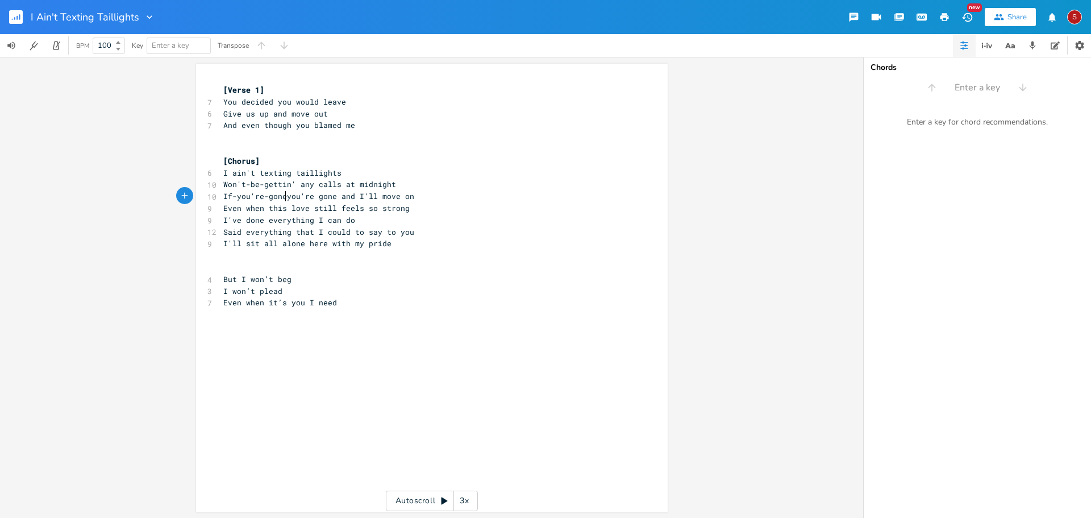
type textarea "-"
click at [277, 246] on span "I'll sit all alone here with my pride" at bounding box center [307, 243] width 168 height 10
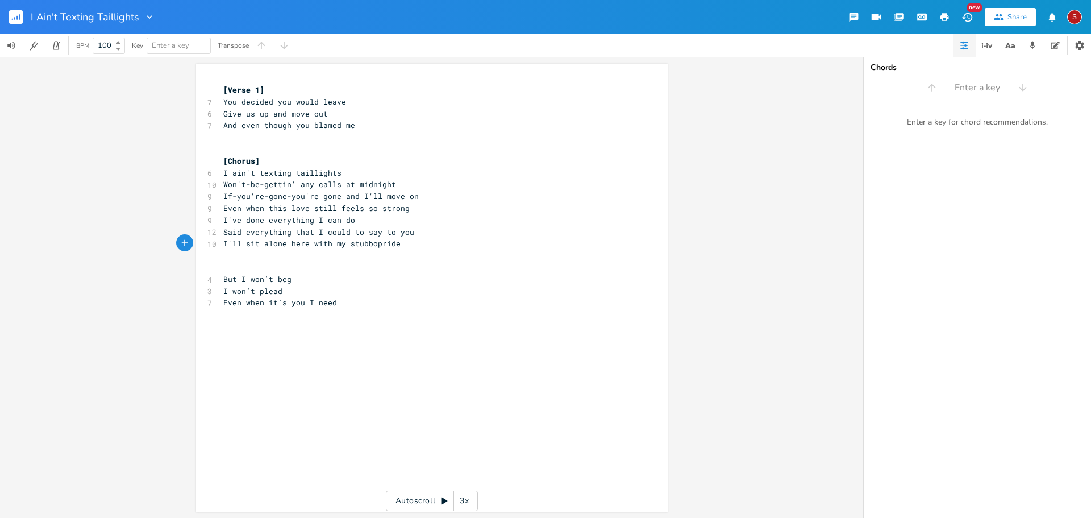
type textarea "stubbone"
type textarea "rn"
type textarea "right"
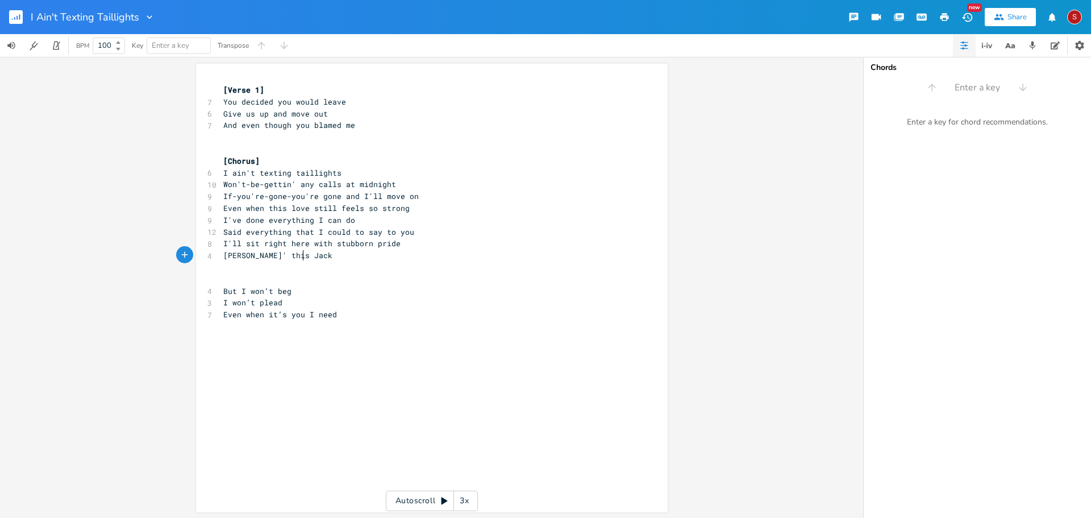
scroll to position [0, 54]
type textarea "[PERSON_NAME]' this Jack by my side"
type textarea "on"
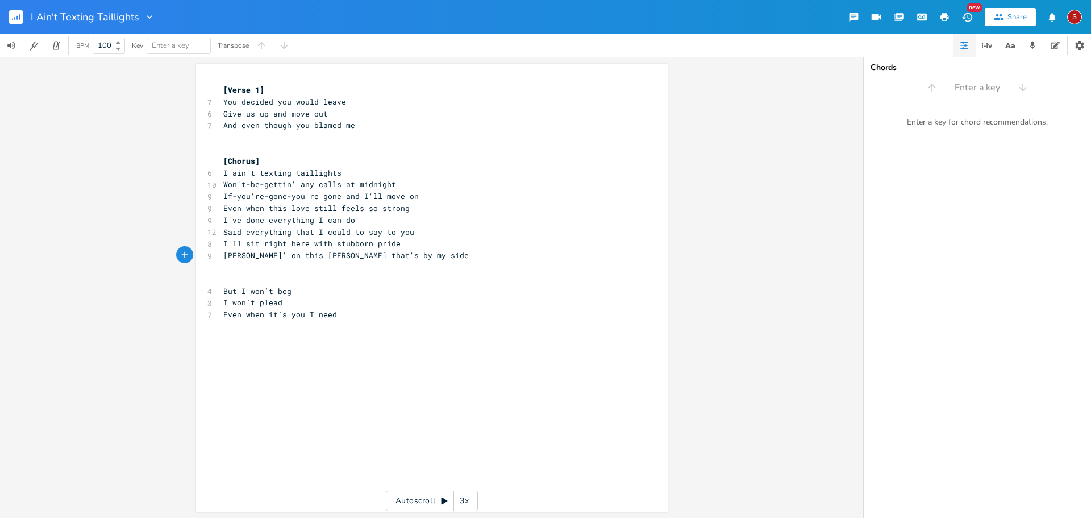
type textarea "that's"
type textarea "'Cause I ain't texting taillai"
type textarea "ights"
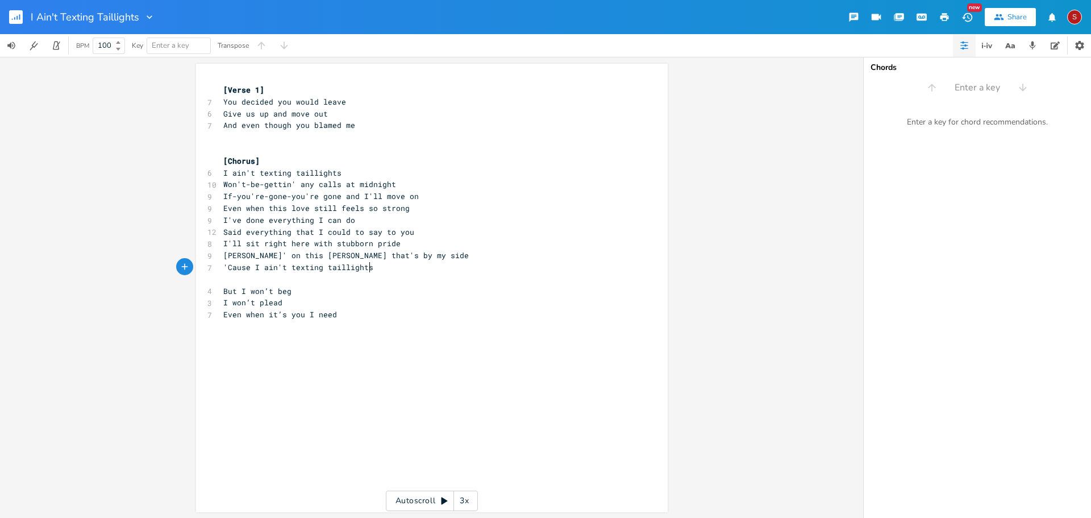
scroll to position [0, 16]
click at [442, 257] on pre "[PERSON_NAME]' on this [PERSON_NAME] that's by my side" at bounding box center [426, 256] width 410 height 12
click at [325, 244] on span "I'll sit right here with stubborn pride" at bounding box center [311, 243] width 177 height 10
type textarea "this"
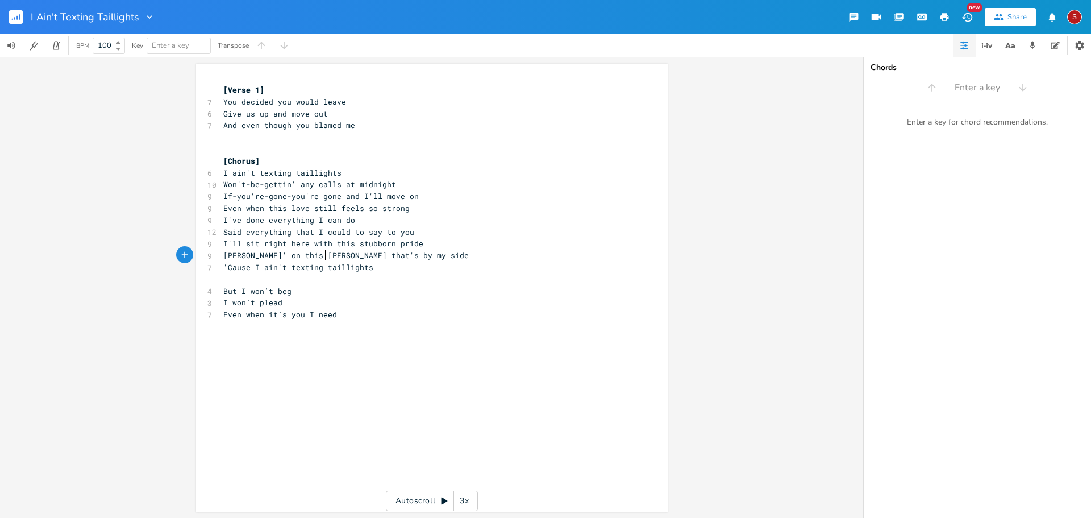
click at [321, 254] on span "[PERSON_NAME]' on this [PERSON_NAME] that's by my side" at bounding box center [346, 255] width 246 height 10
type textarea "that"
click at [325, 255] on span "[PERSON_NAME]' on this [PERSON_NAME] that's by my side" at bounding box center [346, 255] width 246 height 10
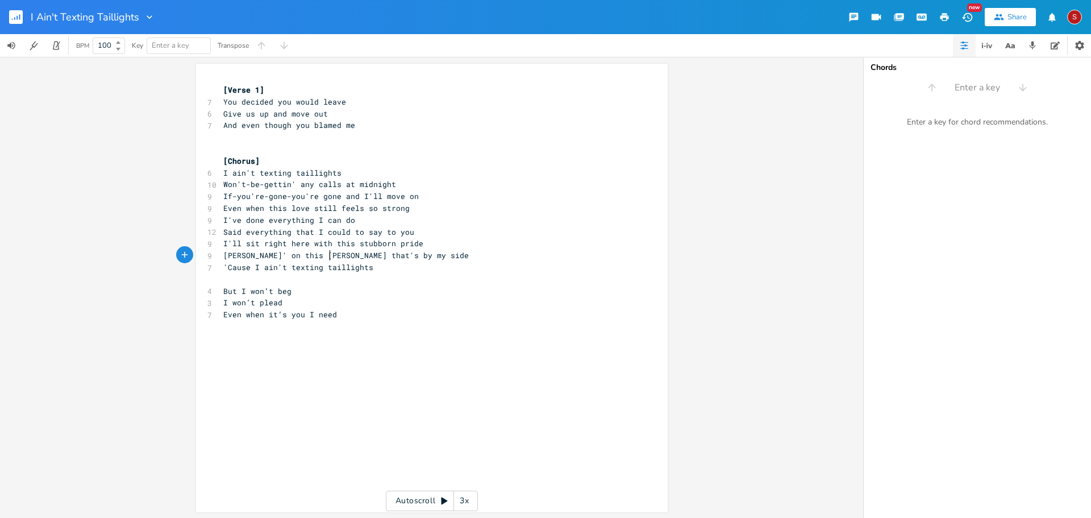
type textarea "[PERSON_NAME]' on this [PERSON_NAME] that's by my side"
click at [325, 255] on span "[PERSON_NAME]' on this [PERSON_NAME] that's by my side" at bounding box center [346, 255] width 246 height 10
click at [326, 254] on span "[PERSON_NAME]' on this [PERSON_NAME] that's by my side" at bounding box center [346, 255] width 246 height 10
drag, startPoint x: 311, startPoint y: 252, endPoint x: 339, endPoint y: 256, distance: 28.1
click at [339, 256] on span "[PERSON_NAME]' on this [PERSON_NAME] that's by my side" at bounding box center [346, 255] width 246 height 10
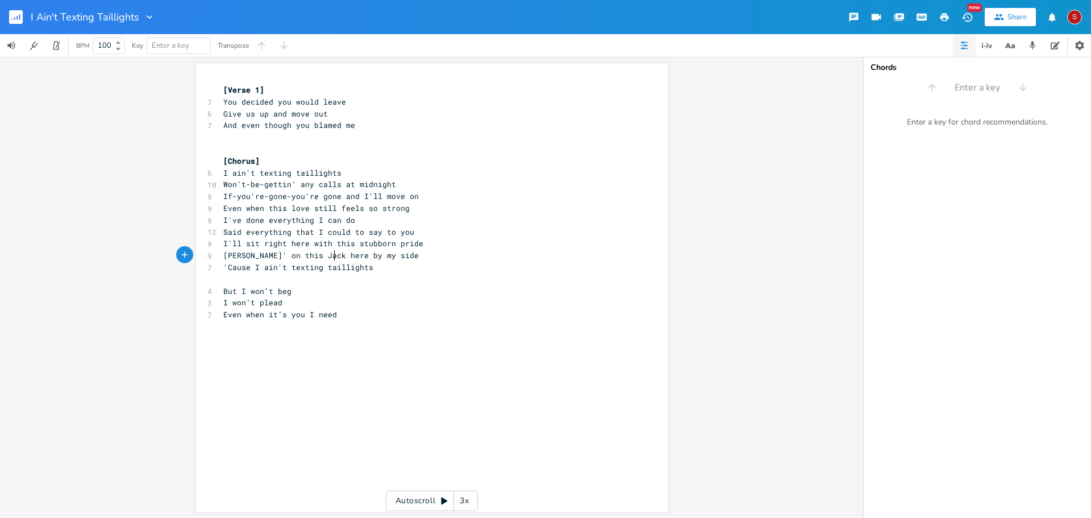
type textarea "here"
type textarea "ere"
type textarea "still"
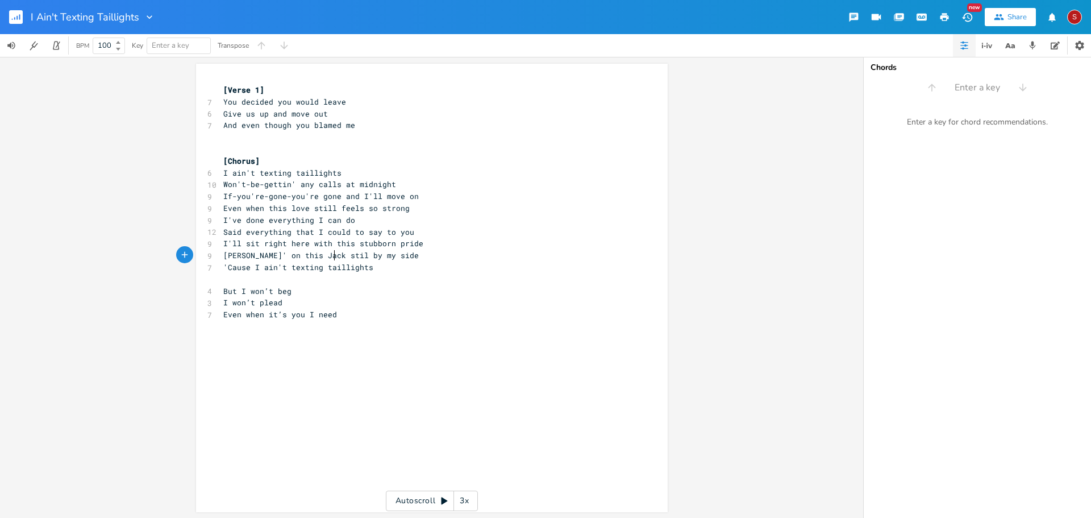
scroll to position [0, 13]
click at [533, 293] on pre "But I won’t beg" at bounding box center [426, 291] width 410 height 12
click at [405, 267] on pre "'Cause I ain't texting taillights" at bounding box center [426, 267] width 410 height 12
click at [277, 138] on pre "​" at bounding box center [426, 137] width 410 height 12
click at [226, 137] on pre "​" at bounding box center [426, 137] width 410 height 12
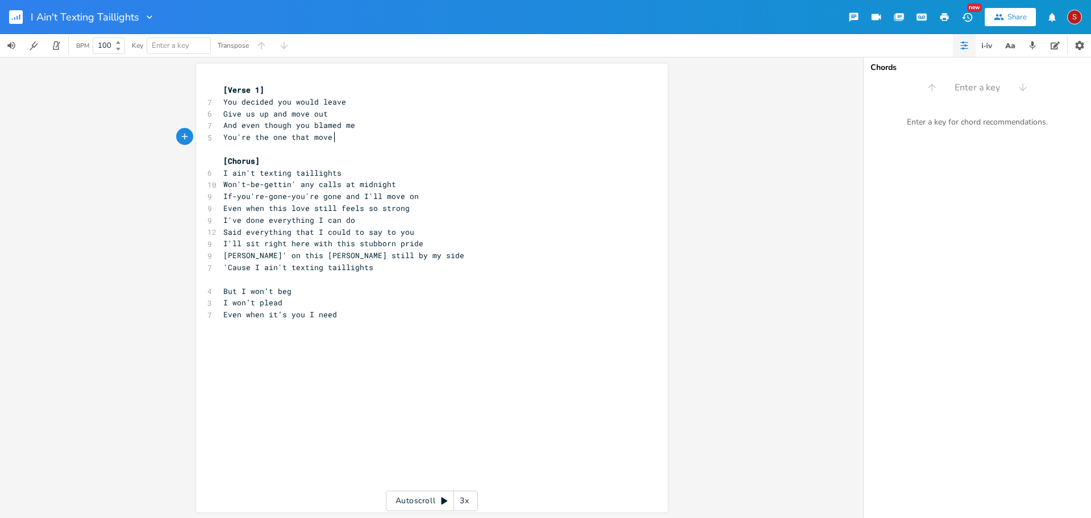
type textarea "You're the one that move o"
type textarea "d out"
type textarea "Give us up and move out"
drag, startPoint x: 324, startPoint y: 116, endPoint x: 221, endPoint y: 113, distance: 103.5
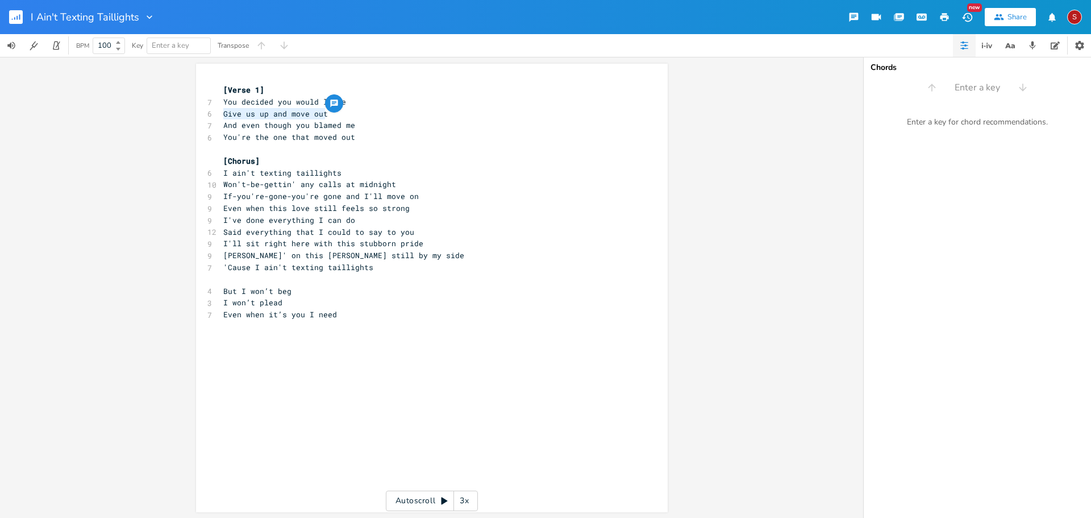
click at [221, 113] on pre "Give us up and move out" at bounding box center [426, 114] width 410 height 12
click at [491, 167] on pre "I ain't texting taillights" at bounding box center [426, 173] width 410 height 12
click at [13, 13] on rect "button" at bounding box center [16, 17] width 14 height 14
